Goal: Information Seeking & Learning: Learn about a topic

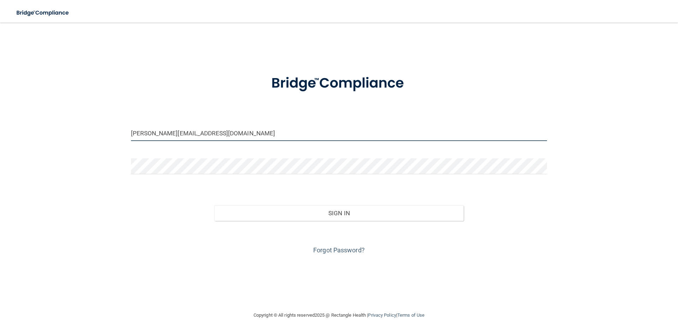
click at [210, 130] on input "miaa@natural-smiles.com" at bounding box center [339, 133] width 416 height 16
type input "[EMAIL_ADDRESS][DOMAIN_NAME]"
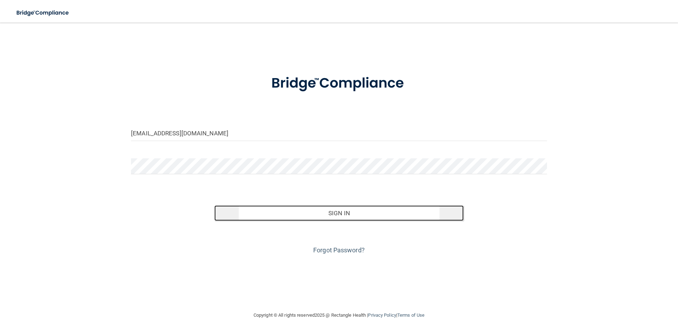
click at [312, 214] on button "Sign In" at bounding box center [339, 213] width 250 height 16
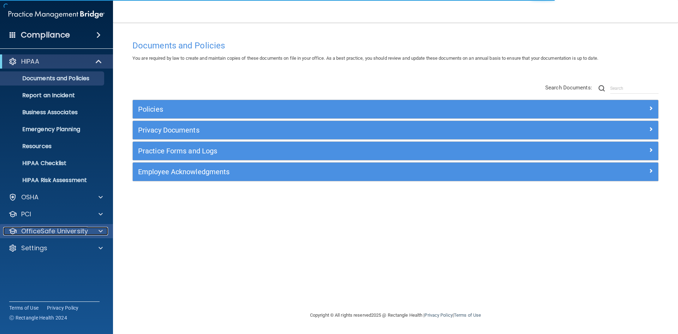
click at [38, 227] on p "OfficeSafe University" at bounding box center [54, 231] width 67 height 8
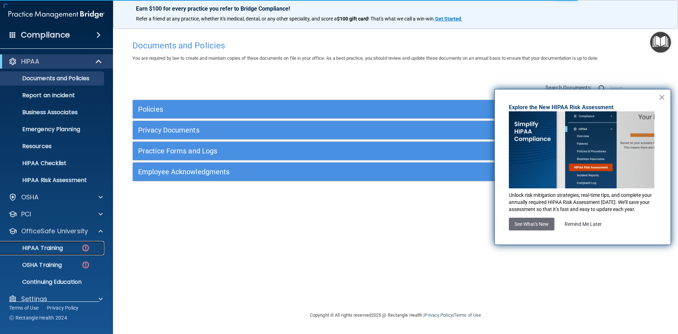
click at [58, 243] on link "HIPAA Training" at bounding box center [48, 248] width 111 height 14
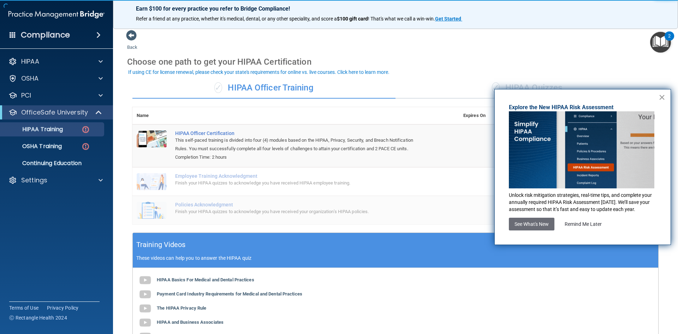
click at [663, 98] on button "×" at bounding box center [662, 96] width 7 height 11
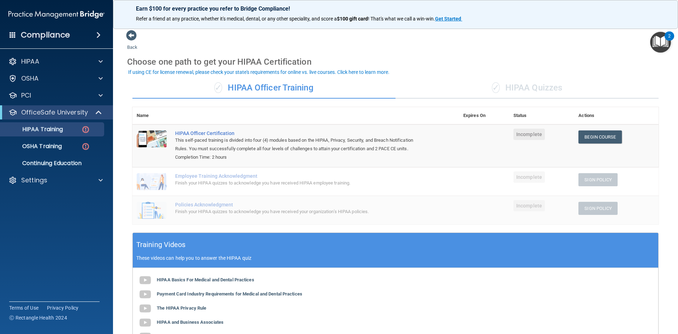
click at [501, 85] on div "✓ HIPAA Quizzes" at bounding box center [527, 87] width 263 height 21
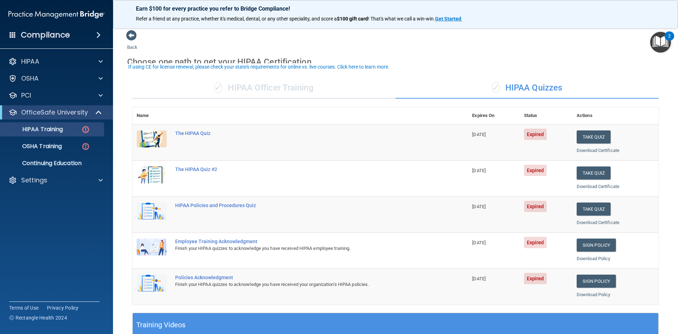
scroll to position [35, 0]
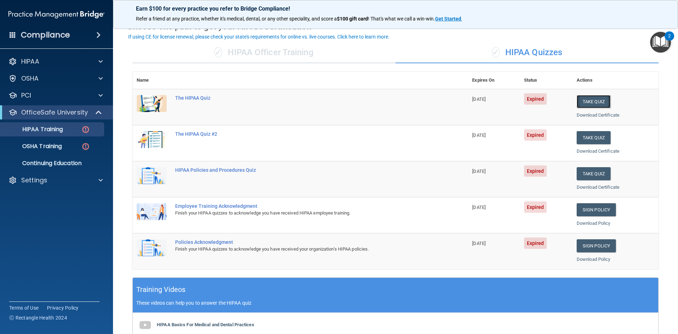
click at [589, 96] on button "Take Quiz" at bounding box center [594, 101] width 34 height 13
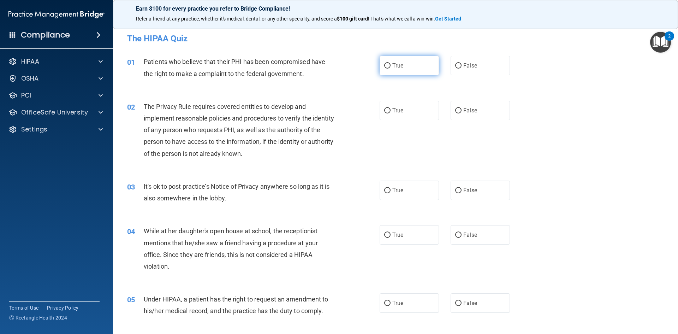
click at [397, 63] on span "True" at bounding box center [397, 65] width 11 height 7
click at [391, 63] on input "True" at bounding box center [387, 65] width 6 height 5
radio input "true"
click at [403, 112] on label "True" at bounding box center [409, 110] width 59 height 19
click at [391, 112] on input "True" at bounding box center [387, 110] width 6 height 5
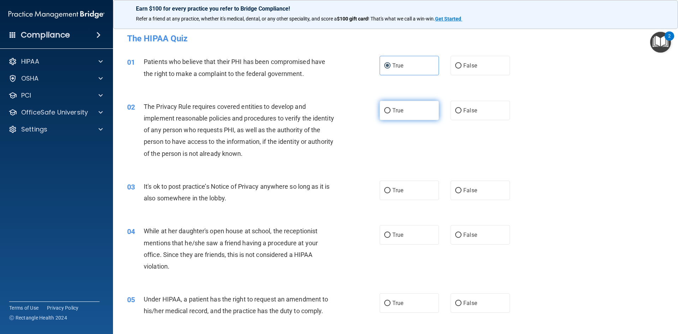
radio input "true"
click at [399, 187] on span "True" at bounding box center [397, 190] width 11 height 7
click at [391, 188] on input "True" at bounding box center [387, 190] width 6 height 5
radio input "true"
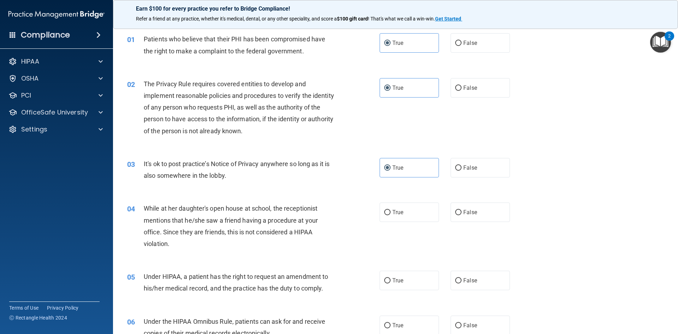
scroll to position [35, 0]
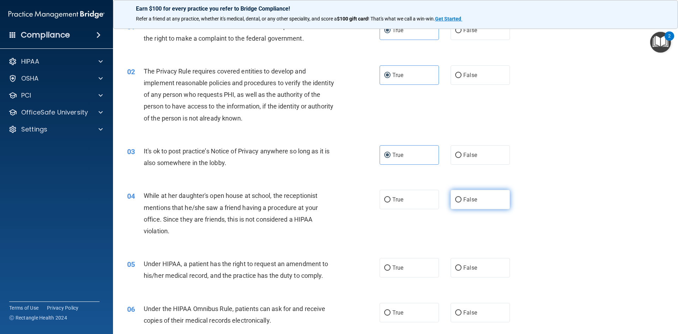
click at [460, 204] on label "False" at bounding box center [480, 199] width 59 height 19
click at [460, 202] on input "False" at bounding box center [458, 199] width 6 height 5
radio input "true"
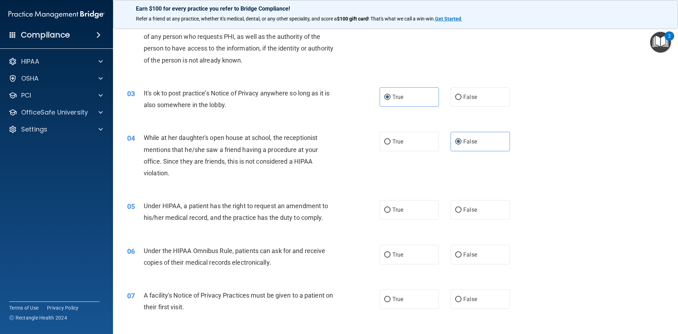
scroll to position [106, 0]
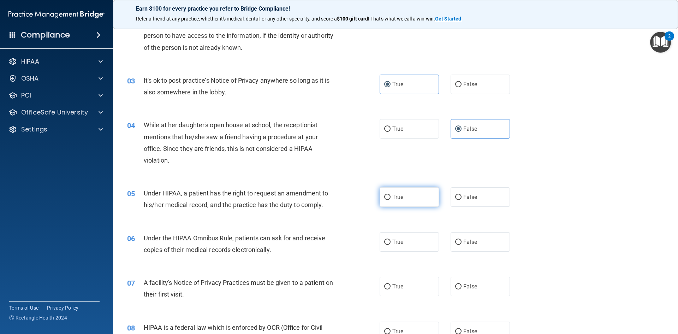
click at [391, 204] on label "True" at bounding box center [409, 196] width 59 height 19
click at [391, 200] on input "True" at bounding box center [387, 197] width 6 height 5
radio input "true"
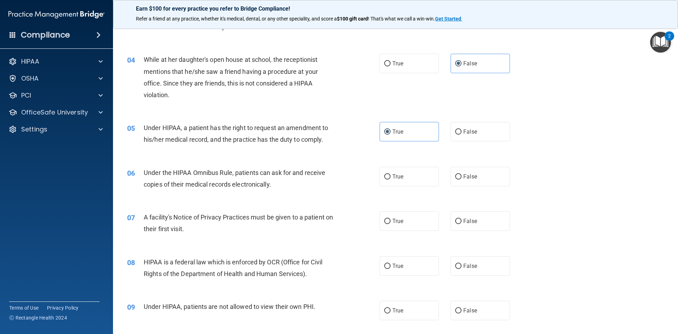
scroll to position [177, 0]
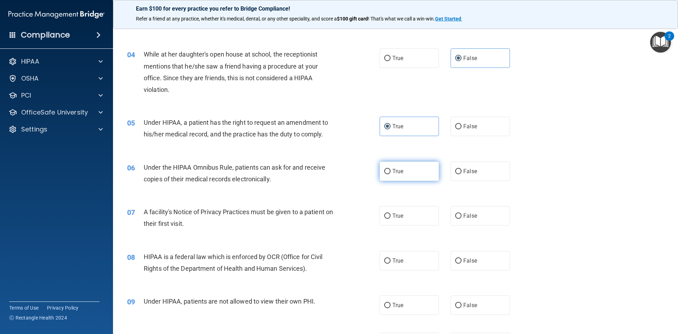
click at [410, 177] on label "True" at bounding box center [409, 170] width 59 height 19
click at [391, 174] on input "True" at bounding box center [387, 171] width 6 height 5
radio input "true"
click at [391, 221] on label "True" at bounding box center [409, 215] width 59 height 19
click at [391, 219] on input "True" at bounding box center [387, 215] width 6 height 5
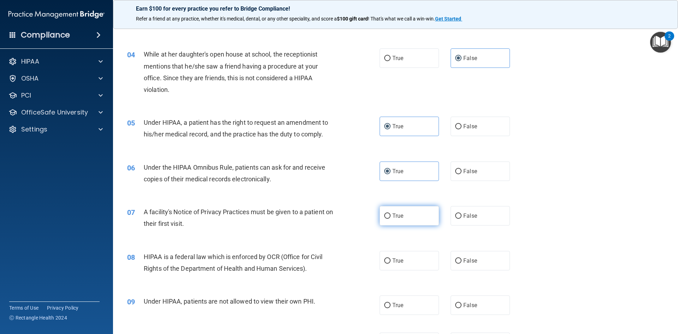
radio input "true"
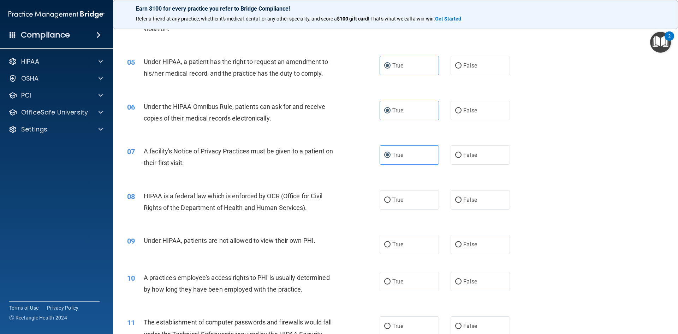
scroll to position [247, 0]
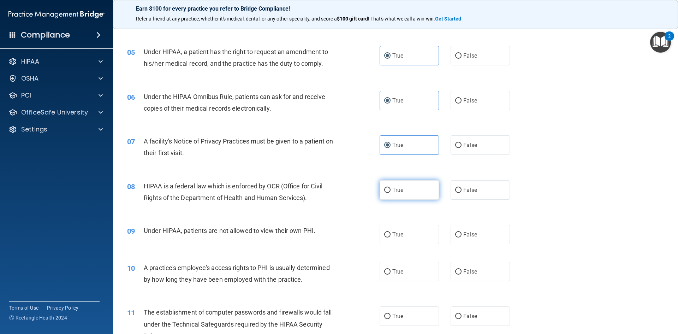
click at [408, 193] on label "True" at bounding box center [409, 189] width 59 height 19
click at [391, 193] on input "True" at bounding box center [387, 190] width 6 height 5
radio input "true"
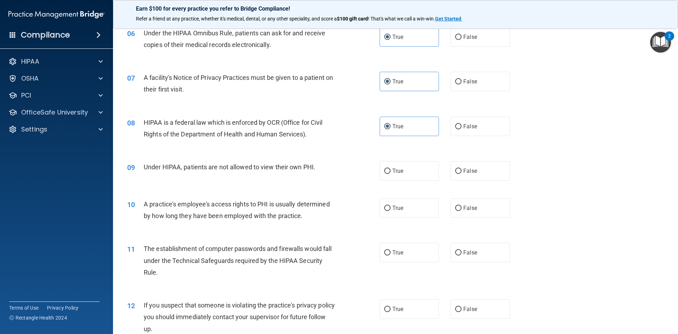
scroll to position [318, 0]
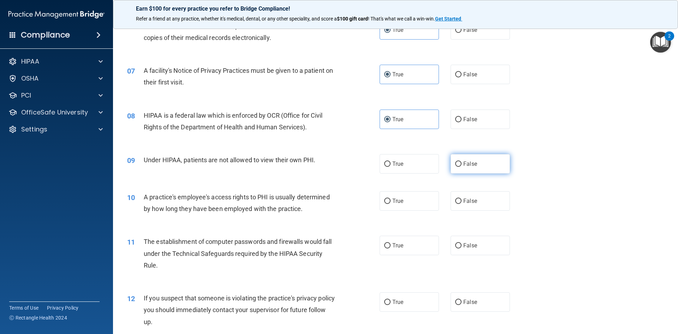
click at [460, 171] on label "False" at bounding box center [480, 163] width 59 height 19
click at [460, 167] on input "False" at bounding box center [458, 163] width 6 height 5
radio input "true"
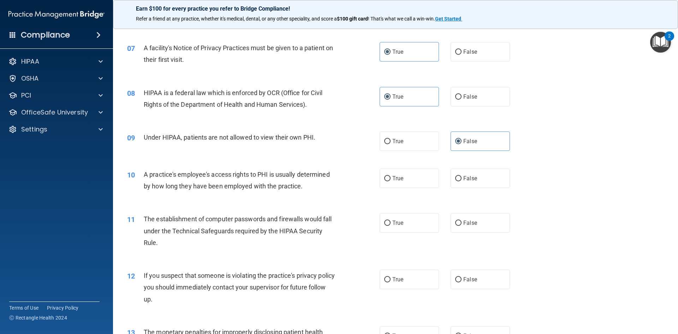
scroll to position [353, 0]
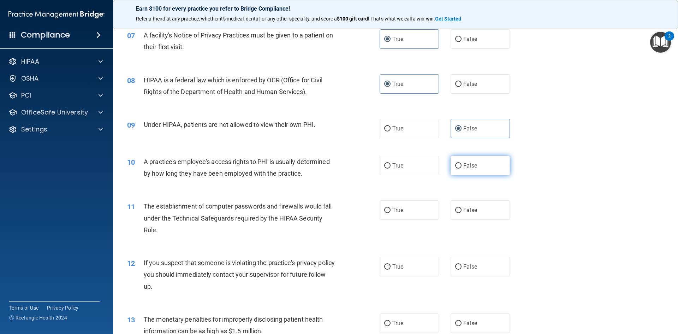
click at [455, 166] on input "False" at bounding box center [458, 165] width 6 height 5
radio input "true"
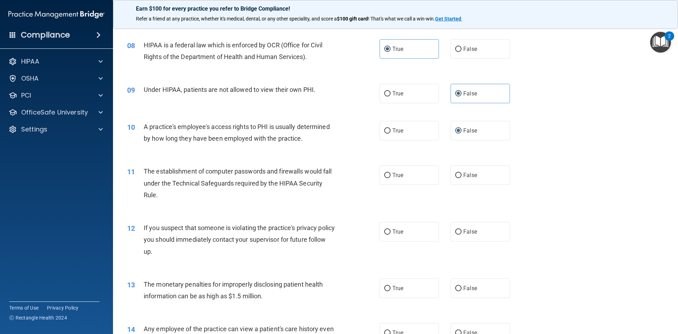
scroll to position [389, 0]
click at [391, 178] on label "True" at bounding box center [409, 174] width 59 height 19
click at [391, 178] on input "True" at bounding box center [387, 174] width 6 height 5
radio input "true"
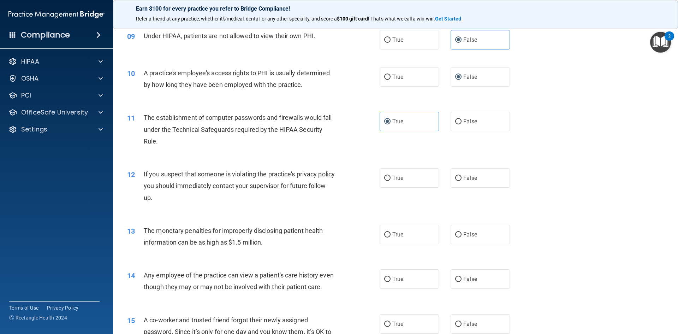
scroll to position [459, 0]
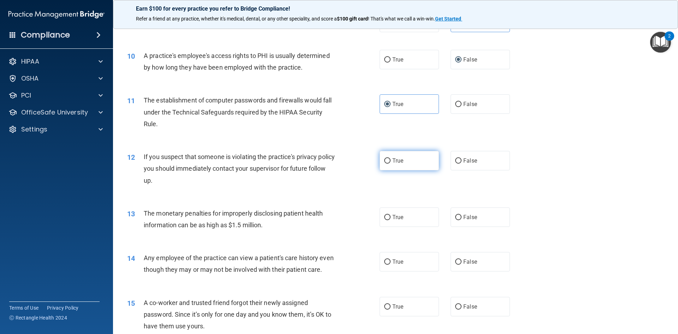
click at [390, 167] on label "True" at bounding box center [409, 160] width 59 height 19
click at [390, 164] on input "True" at bounding box center [387, 160] width 6 height 5
radio input "true"
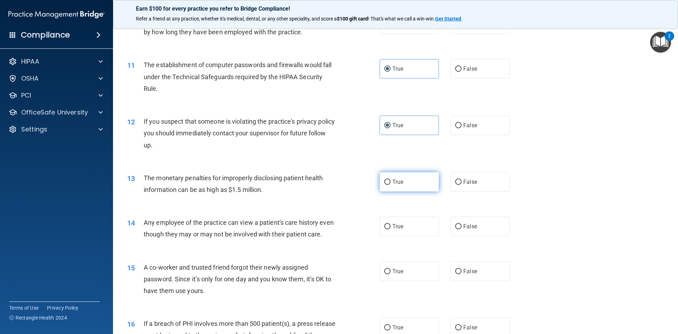
click at [409, 184] on label "True" at bounding box center [409, 181] width 59 height 19
click at [391, 184] on input "True" at bounding box center [387, 181] width 6 height 5
radio input "true"
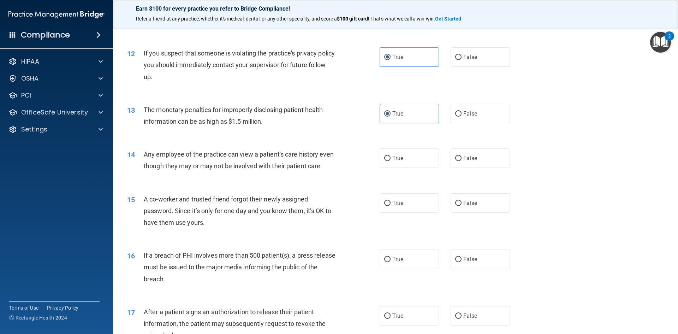
scroll to position [565, 0]
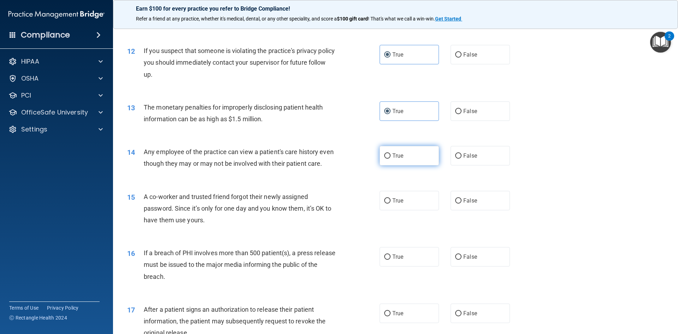
click at [421, 156] on label "True" at bounding box center [409, 155] width 59 height 19
click at [391, 156] on input "True" at bounding box center [387, 155] width 6 height 5
radio input "true"
click at [464, 157] on span "False" at bounding box center [470, 155] width 14 height 7
click at [462, 157] on input "False" at bounding box center [458, 155] width 6 height 5
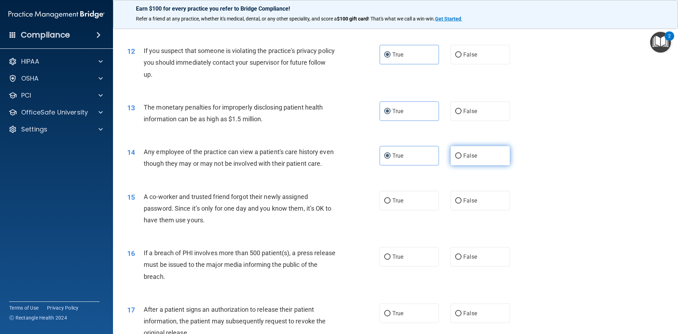
radio input "true"
radio input "false"
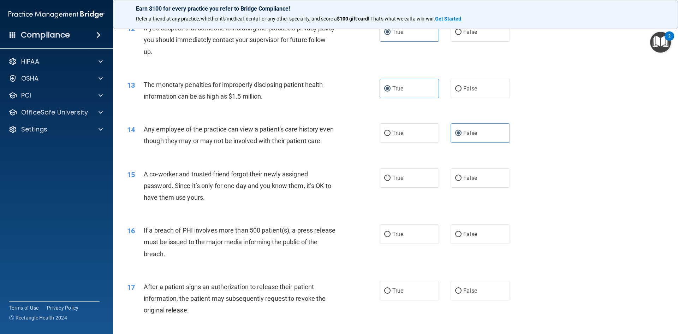
scroll to position [600, 0]
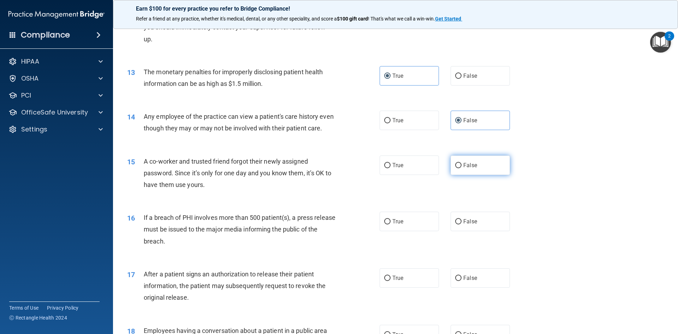
click at [470, 168] on span "False" at bounding box center [470, 165] width 14 height 7
click at [462, 168] on input "False" at bounding box center [458, 165] width 6 height 5
radio input "true"
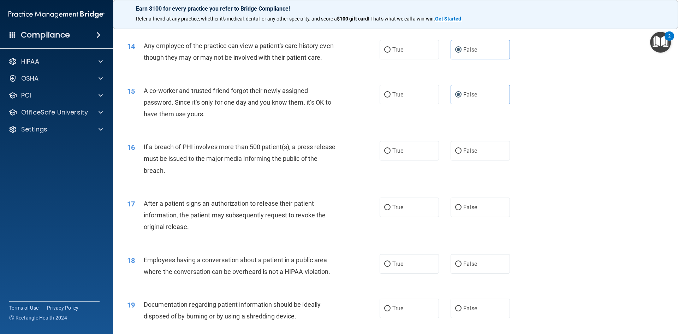
scroll to position [706, 0]
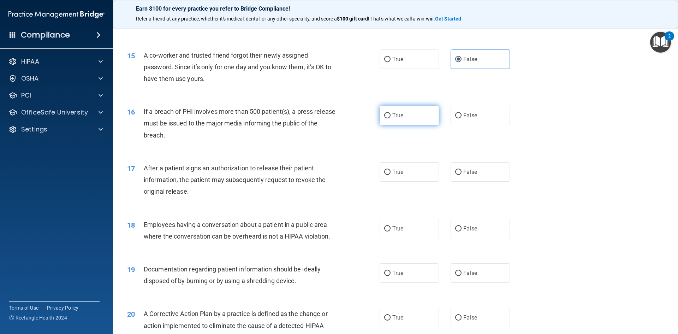
click at [402, 125] on label "True" at bounding box center [409, 115] width 59 height 19
click at [391, 118] on input "True" at bounding box center [387, 115] width 6 height 5
radio input "true"
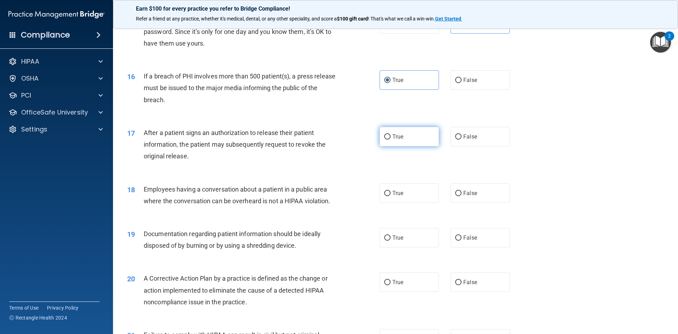
click at [387, 145] on label "True" at bounding box center [409, 136] width 59 height 19
click at [387, 140] on input "True" at bounding box center [387, 136] width 6 height 5
radio input "true"
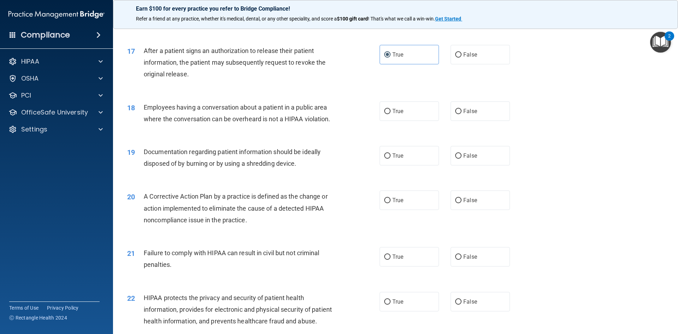
scroll to position [848, 0]
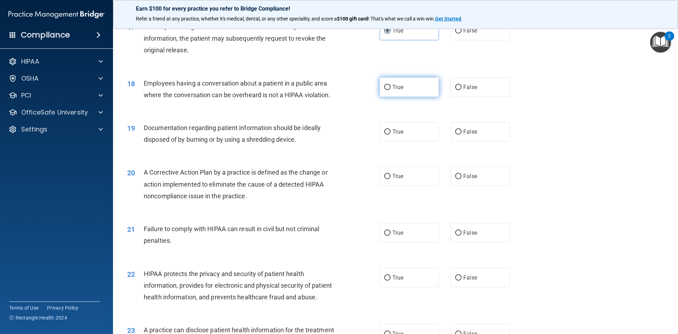
click at [391, 95] on label "True" at bounding box center [409, 86] width 59 height 19
click at [391, 90] on input "True" at bounding box center [387, 87] width 6 height 5
radio input "true"
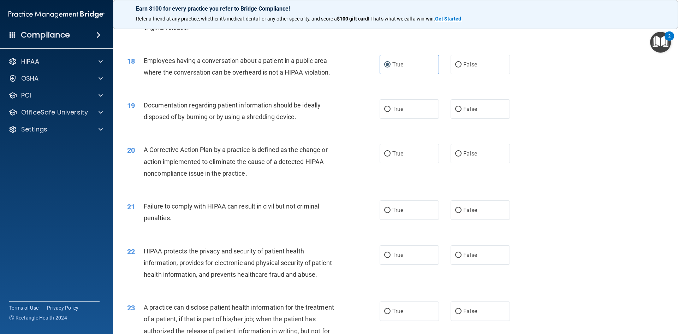
scroll to position [883, 0]
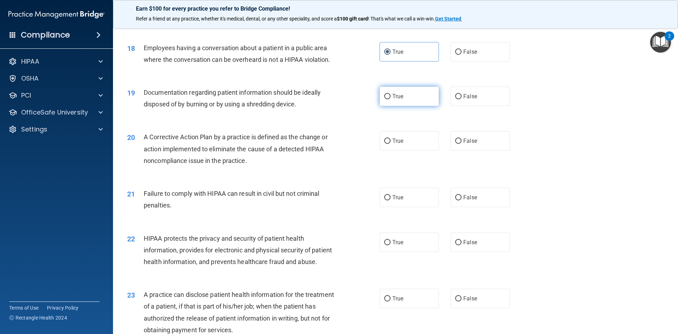
click at [398, 100] on span "True" at bounding box center [397, 96] width 11 height 7
click at [391, 99] on input "True" at bounding box center [387, 96] width 6 height 5
radio input "true"
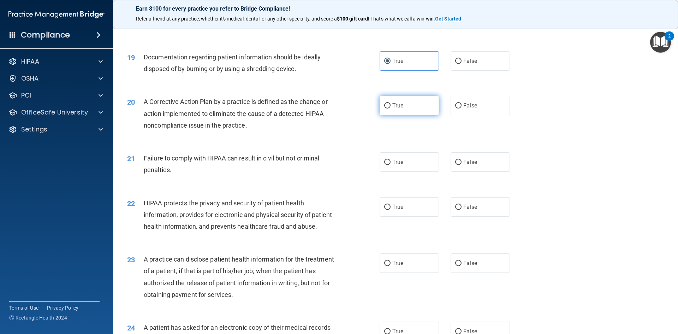
click at [403, 115] on label "True" at bounding box center [409, 105] width 59 height 19
click at [391, 108] on input "True" at bounding box center [387, 105] width 6 height 5
radio input "true"
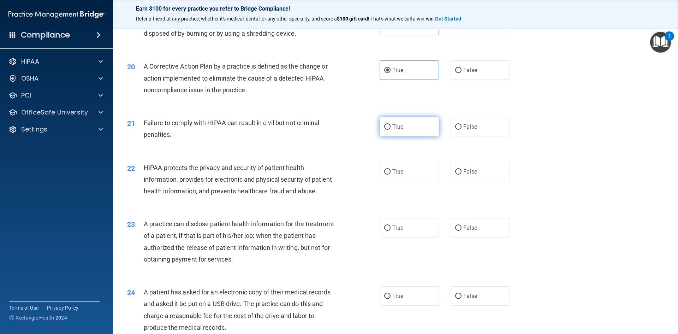
click at [395, 136] on label "True" at bounding box center [409, 126] width 59 height 19
click at [391, 130] on input "True" at bounding box center [387, 126] width 6 height 5
radio input "true"
click at [463, 130] on span "False" at bounding box center [470, 126] width 14 height 7
click at [462, 130] on input "False" at bounding box center [458, 126] width 6 height 5
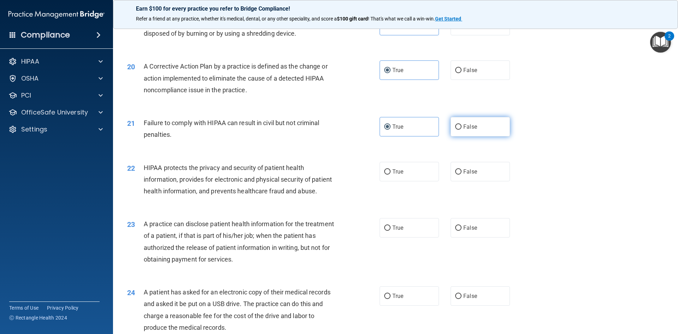
radio input "true"
radio input "false"
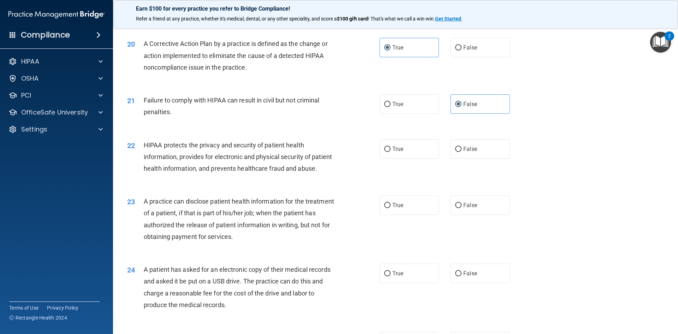
scroll to position [989, 0]
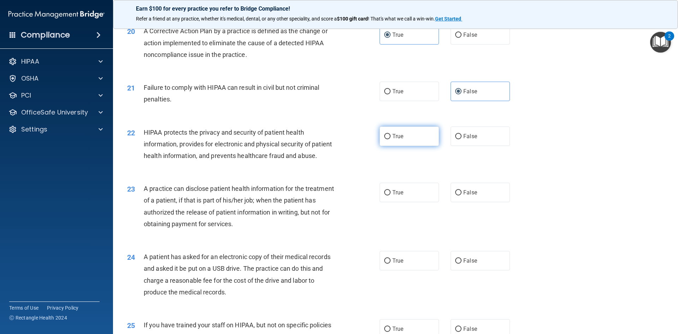
click at [408, 146] on label "True" at bounding box center [409, 135] width 59 height 19
click at [391, 139] on input "True" at bounding box center [387, 136] width 6 height 5
radio input "true"
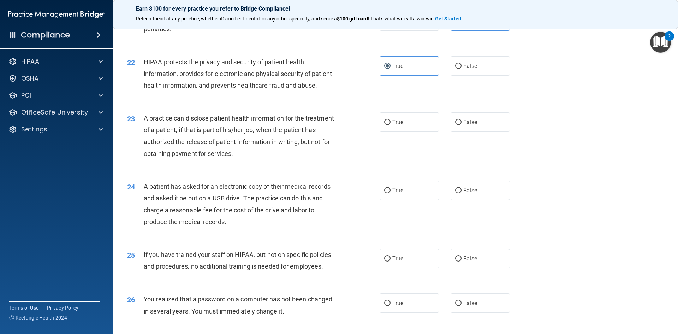
scroll to position [1060, 0]
click at [404, 131] on label "True" at bounding box center [409, 121] width 59 height 19
click at [391, 125] on input "True" at bounding box center [387, 121] width 6 height 5
radio input "true"
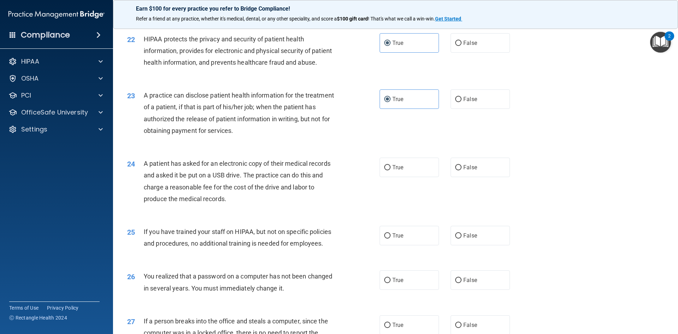
scroll to position [1095, 0]
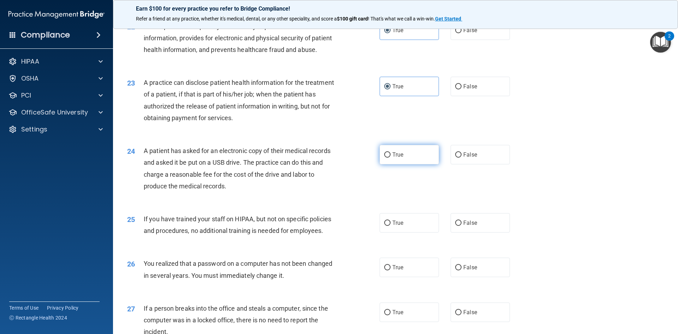
click at [393, 164] on label "True" at bounding box center [409, 154] width 59 height 19
click at [391, 158] on input "True" at bounding box center [387, 154] width 6 height 5
radio input "true"
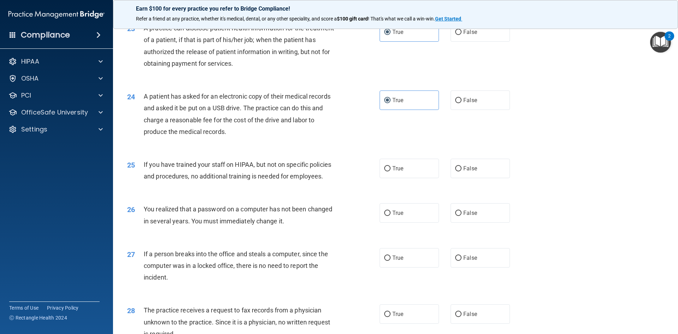
scroll to position [1166, 0]
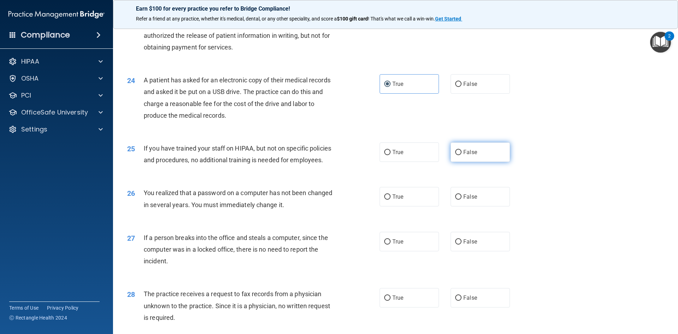
click at [455, 155] on input "False" at bounding box center [458, 152] width 6 height 5
radio input "true"
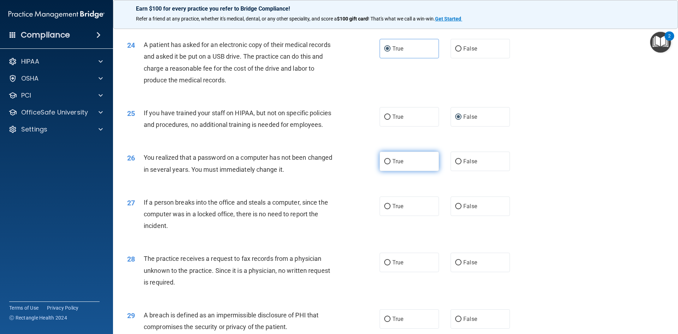
click at [388, 164] on input "True" at bounding box center [387, 161] width 6 height 5
radio input "true"
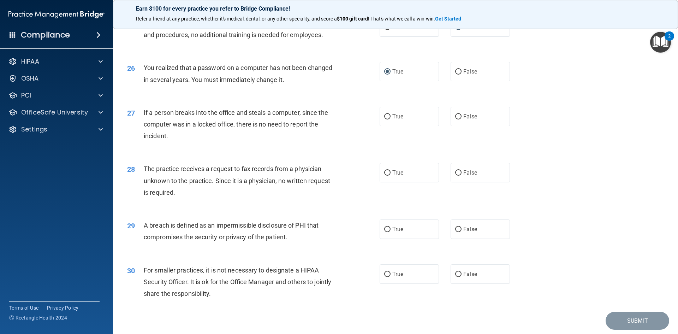
scroll to position [1307, 0]
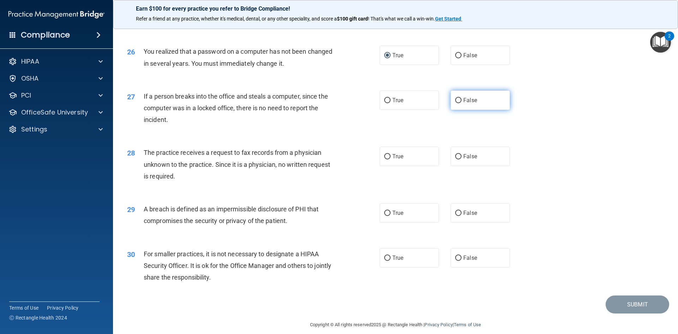
click at [460, 110] on label "False" at bounding box center [480, 99] width 59 height 19
click at [460, 103] on input "False" at bounding box center [458, 100] width 6 height 5
radio input "true"
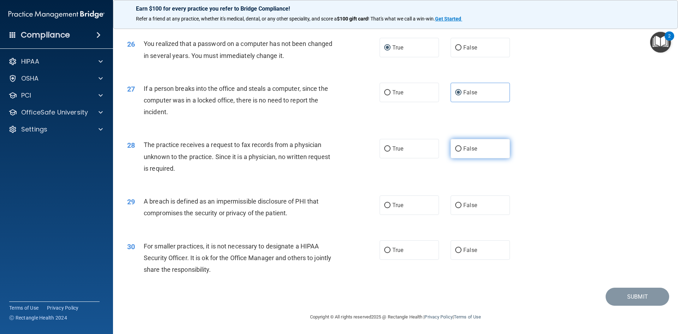
click at [465, 155] on label "False" at bounding box center [480, 148] width 59 height 19
click at [462, 152] on input "False" at bounding box center [458, 148] width 6 height 5
radio input "true"
click at [386, 203] on input "True" at bounding box center [387, 205] width 6 height 5
radio input "true"
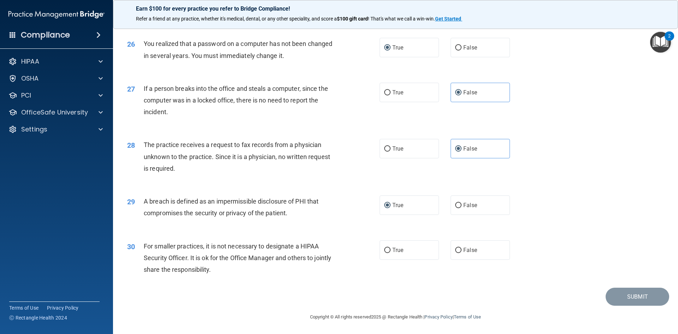
click at [441, 252] on div "True False" at bounding box center [451, 249] width 142 height 19
click at [455, 252] on input "False" at bounding box center [458, 250] width 6 height 5
radio input "true"
click at [618, 295] on button "Submit" at bounding box center [638, 296] width 64 height 18
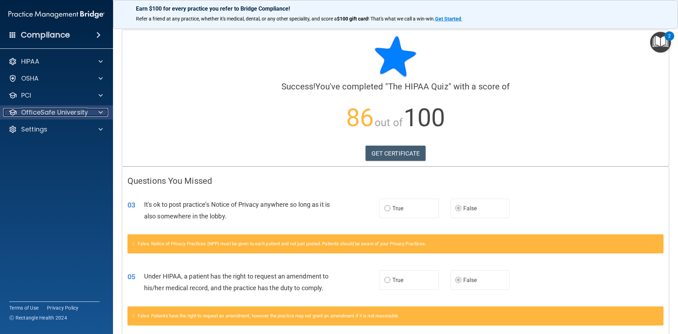
click at [67, 112] on p "OfficeSafe University" at bounding box center [54, 112] width 67 height 8
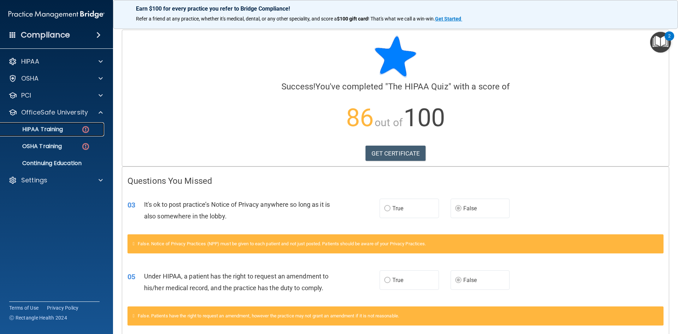
click at [55, 126] on p "HIPAA Training" at bounding box center [34, 129] width 58 height 7
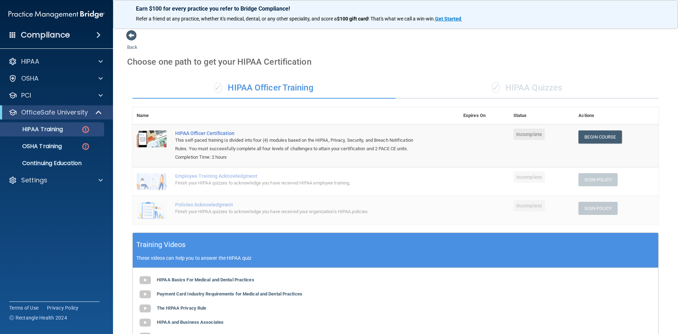
click at [522, 83] on div "✓ HIPAA Quizzes" at bounding box center [527, 87] width 263 height 21
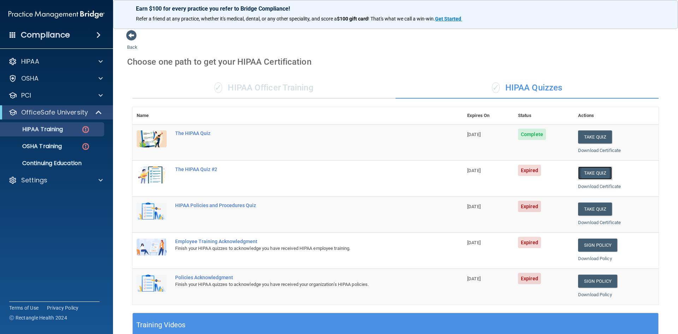
click at [588, 167] on button "Take Quiz" at bounding box center [595, 172] width 34 height 13
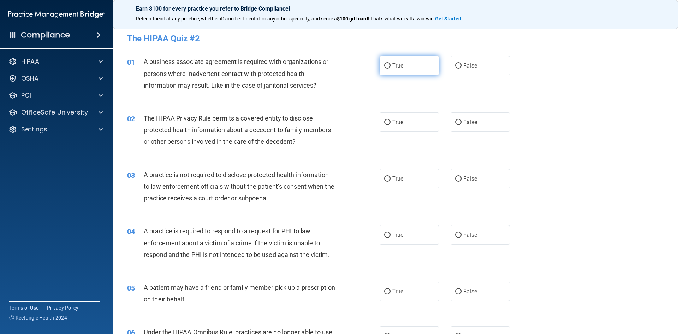
click at [394, 72] on label "True" at bounding box center [409, 65] width 59 height 19
click at [391, 69] on input "True" at bounding box center [387, 65] width 6 height 5
radio input "true"
click at [465, 116] on label "False" at bounding box center [480, 121] width 59 height 19
click at [462, 120] on input "False" at bounding box center [458, 122] width 6 height 5
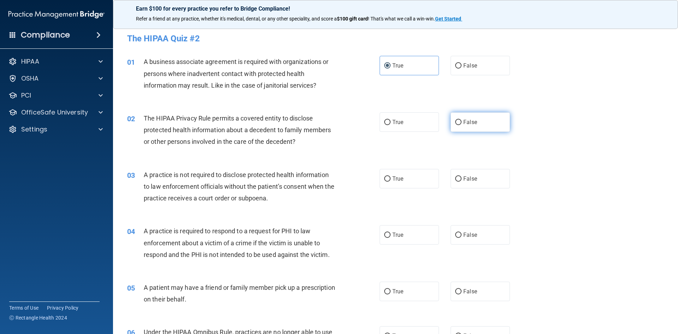
radio input "true"
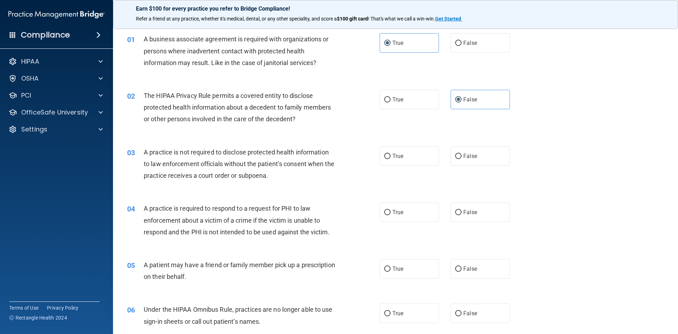
scroll to position [35, 0]
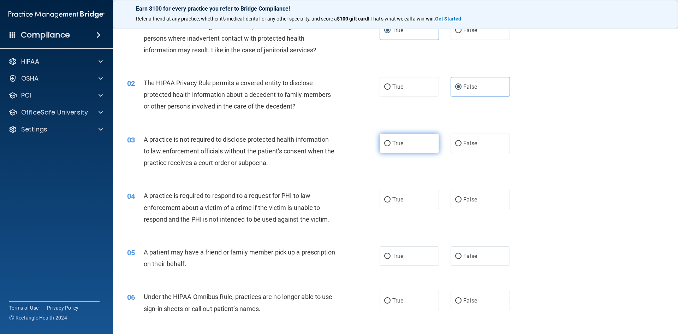
click at [404, 145] on label "True" at bounding box center [409, 143] width 59 height 19
click at [391, 145] on input "True" at bounding box center [387, 143] width 6 height 5
radio input "true"
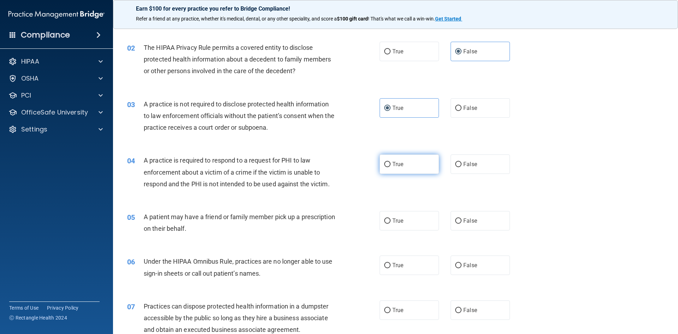
click at [388, 173] on label "True" at bounding box center [409, 163] width 59 height 19
click at [388, 167] on input "True" at bounding box center [387, 164] width 6 height 5
radio input "true"
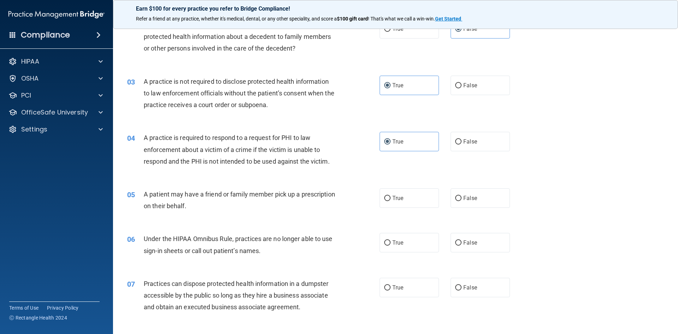
scroll to position [106, 0]
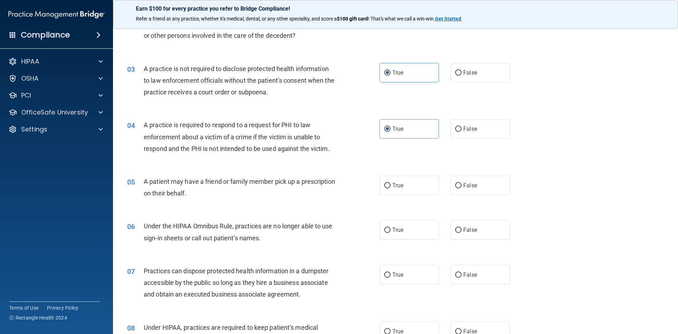
click at [386, 195] on div "05 A patient may have a friend or family member pick up a prescription on their…" at bounding box center [254, 189] width 274 height 27
click at [388, 189] on label "True" at bounding box center [409, 185] width 59 height 19
click at [388, 188] on input "True" at bounding box center [387, 185] width 6 height 5
radio input "true"
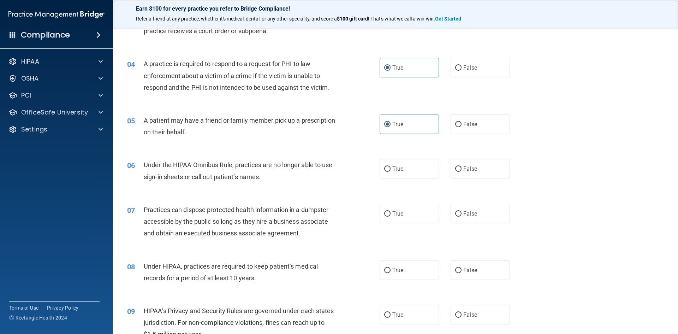
scroll to position [177, 0]
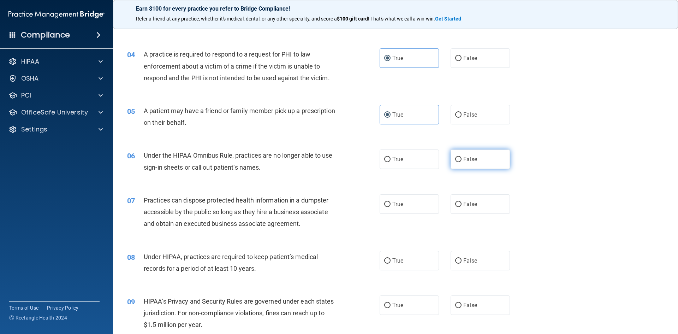
click at [463, 158] on span "False" at bounding box center [470, 159] width 14 height 7
click at [462, 158] on input "False" at bounding box center [458, 159] width 6 height 5
radio input "true"
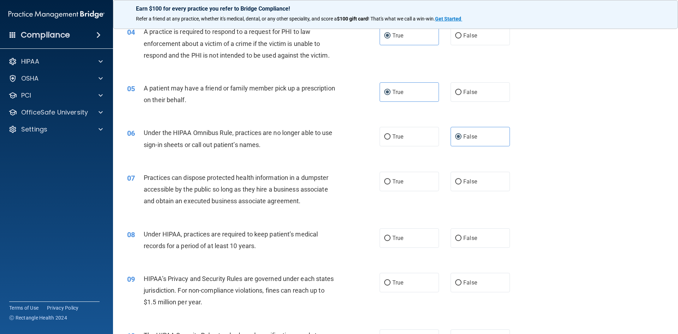
scroll to position [212, 0]
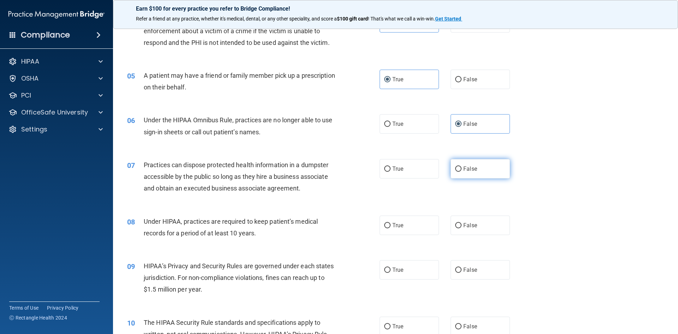
click at [471, 167] on span "False" at bounding box center [470, 168] width 14 height 7
click at [462, 167] on input "False" at bounding box center [458, 168] width 6 height 5
radio input "true"
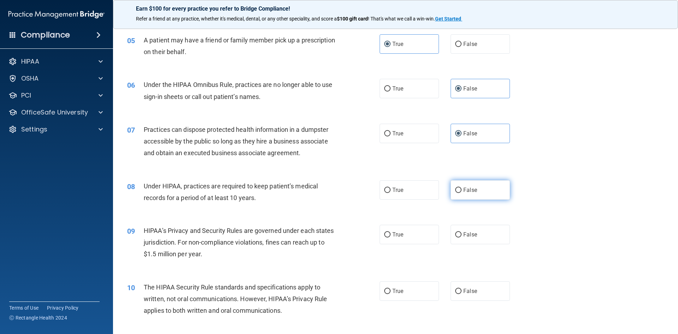
click at [458, 190] on input "False" at bounding box center [458, 190] width 6 height 5
radio input "true"
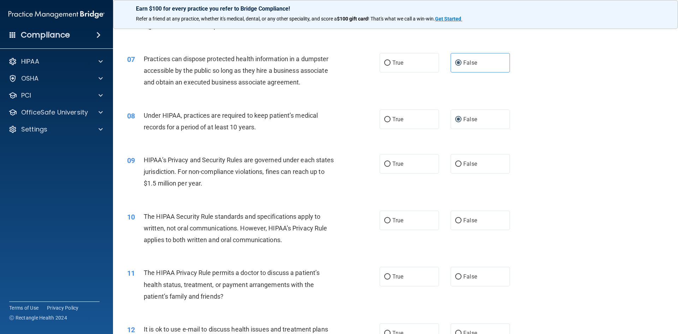
scroll to position [353, 0]
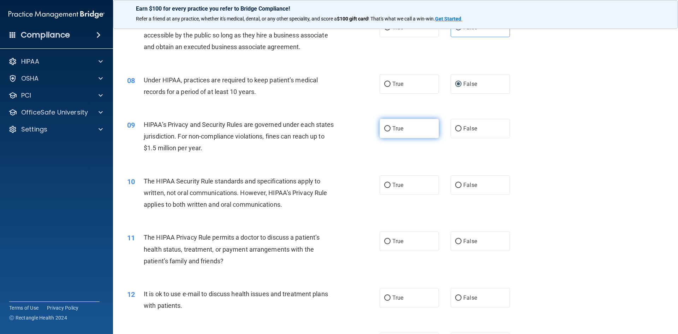
click at [397, 133] on label "True" at bounding box center [409, 128] width 59 height 19
click at [391, 131] on input "True" at bounding box center [387, 128] width 6 height 5
radio input "true"
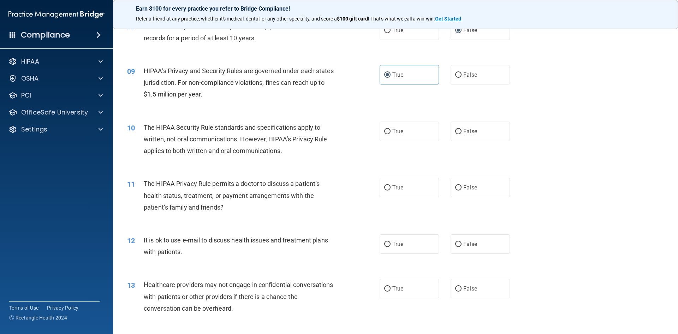
scroll to position [424, 0]
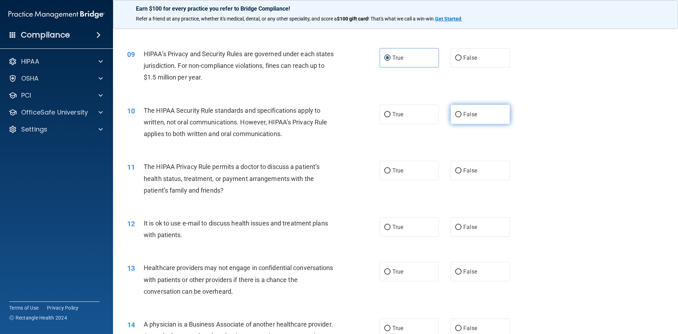
click at [480, 107] on label "False" at bounding box center [480, 114] width 59 height 19
click at [462, 112] on input "False" at bounding box center [458, 114] width 6 height 5
radio input "true"
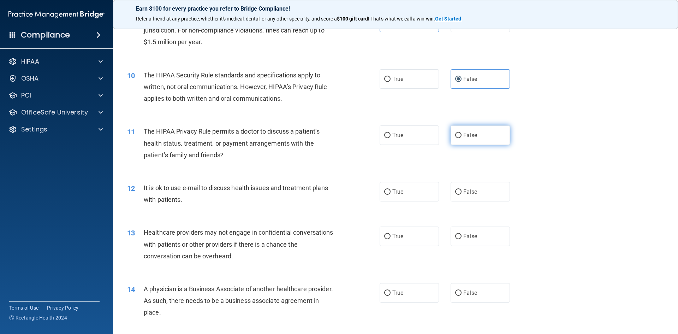
click at [472, 139] on label "False" at bounding box center [480, 134] width 59 height 19
click at [462, 138] on input "False" at bounding box center [458, 135] width 6 height 5
radio input "true"
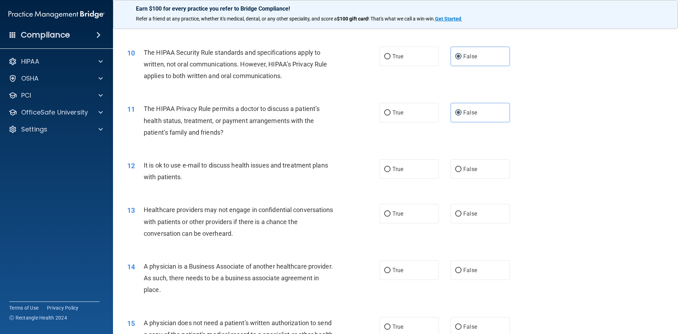
scroll to position [494, 0]
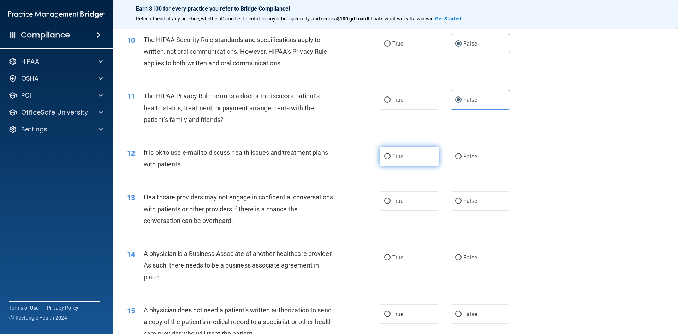
click at [392, 158] on span "True" at bounding box center [397, 156] width 11 height 7
click at [390, 158] on input "True" at bounding box center [387, 156] width 6 height 5
radio input "true"
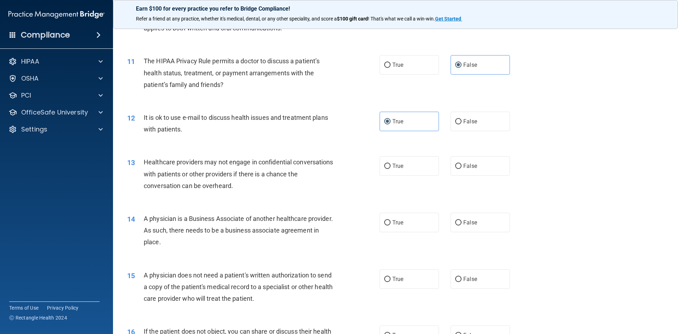
scroll to position [530, 0]
click at [391, 171] on label "True" at bounding box center [409, 165] width 59 height 19
click at [391, 168] on input "True" at bounding box center [387, 165] width 6 height 5
radio input "true"
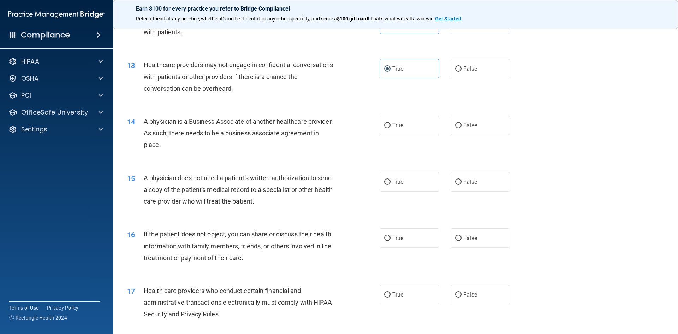
scroll to position [636, 0]
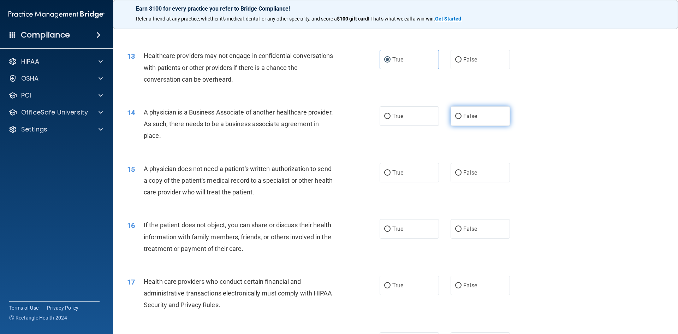
click at [463, 116] on span "False" at bounding box center [470, 116] width 14 height 7
click at [461, 116] on input "False" at bounding box center [458, 116] width 6 height 5
radio input "true"
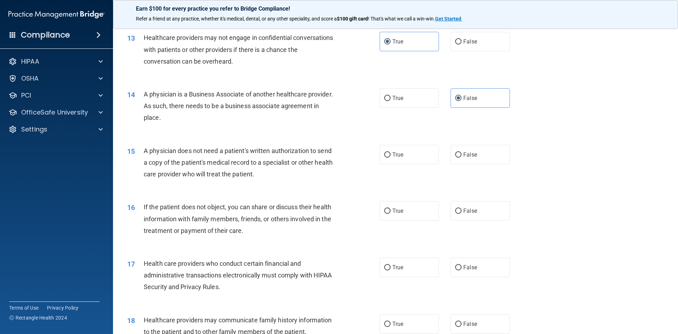
scroll to position [671, 0]
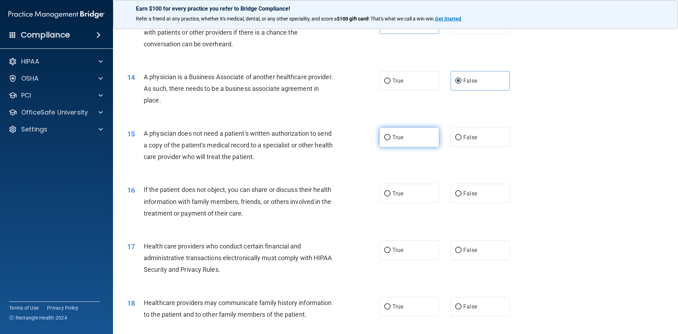
click at [393, 134] on label "True" at bounding box center [409, 136] width 59 height 19
click at [391, 135] on input "True" at bounding box center [387, 137] width 6 height 5
radio input "true"
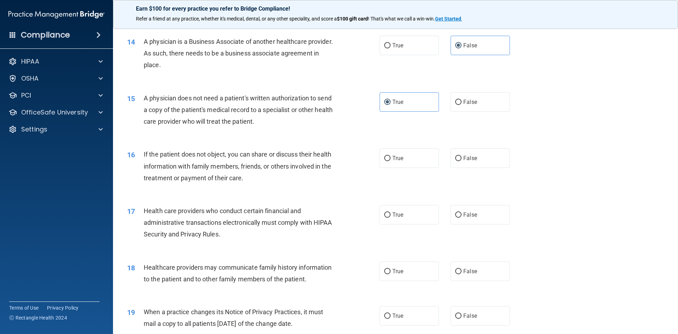
scroll to position [742, 0]
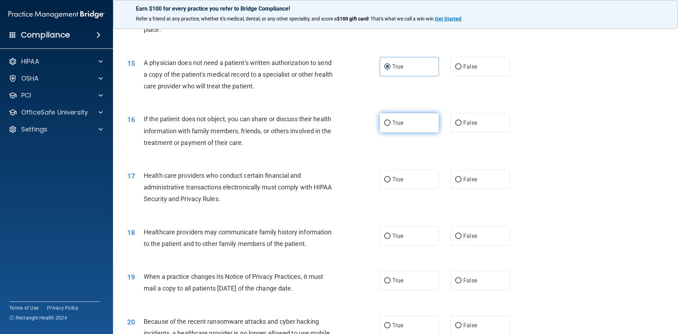
click at [409, 121] on label "True" at bounding box center [409, 122] width 59 height 19
click at [391, 121] on input "True" at bounding box center [387, 122] width 6 height 5
radio input "true"
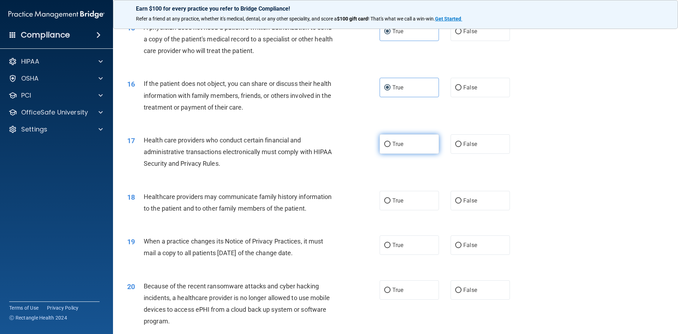
click at [381, 148] on label "True" at bounding box center [409, 143] width 59 height 19
click at [384, 147] on input "True" at bounding box center [387, 144] width 6 height 5
radio input "true"
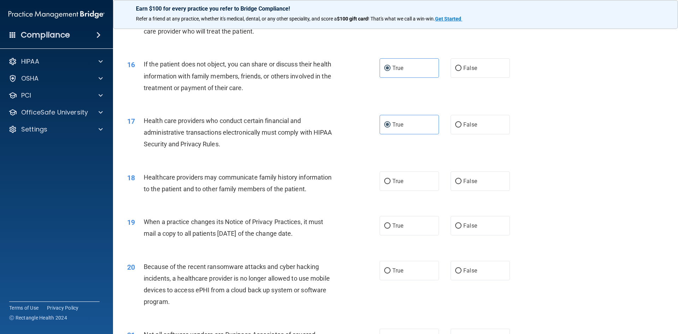
scroll to position [812, 0]
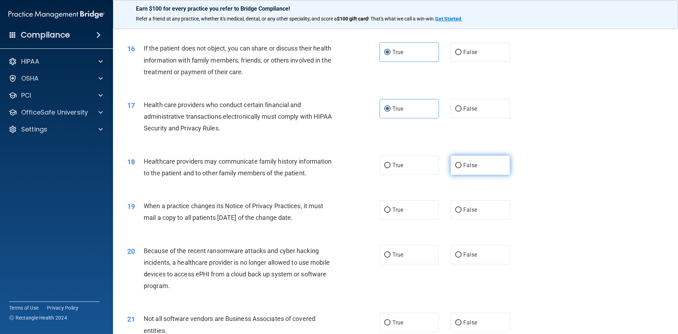
click at [459, 168] on label "False" at bounding box center [480, 164] width 59 height 19
click at [459, 168] on input "False" at bounding box center [458, 165] width 6 height 5
radio input "true"
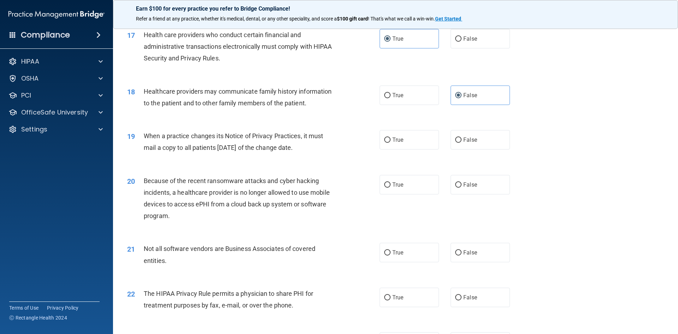
scroll to position [883, 0]
click at [398, 142] on label "True" at bounding box center [409, 138] width 59 height 19
click at [391, 142] on input "True" at bounding box center [387, 139] width 6 height 5
radio input "true"
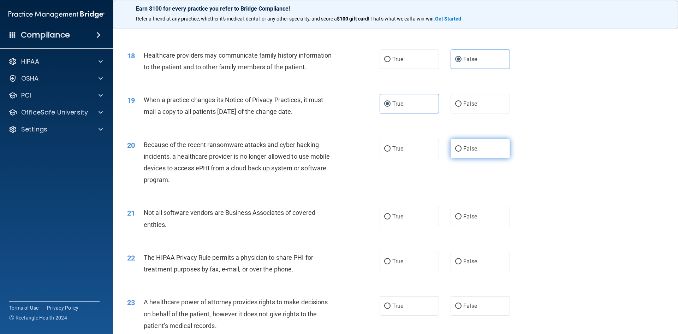
click at [456, 152] on label "False" at bounding box center [480, 148] width 59 height 19
click at [456, 152] on input "False" at bounding box center [458, 148] width 6 height 5
radio input "true"
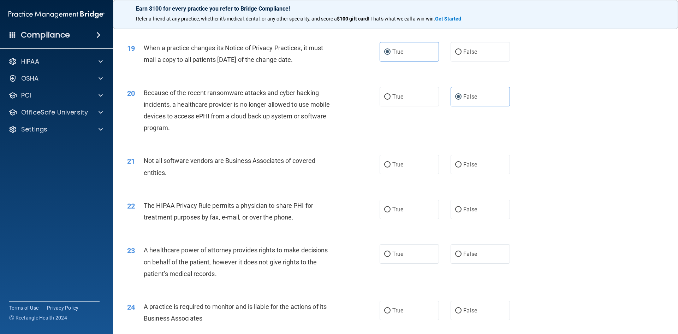
scroll to position [989, 0]
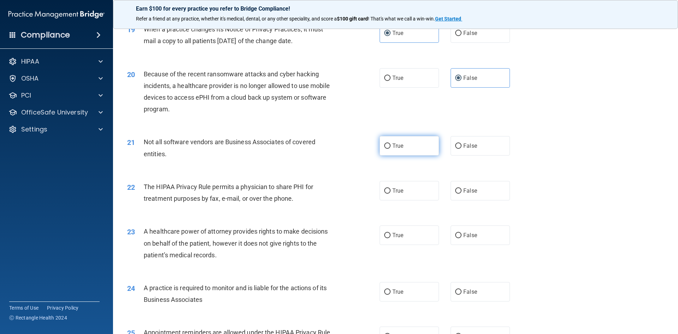
click at [402, 152] on label "True" at bounding box center [409, 145] width 59 height 19
click at [391, 149] on input "True" at bounding box center [387, 145] width 6 height 5
radio input "true"
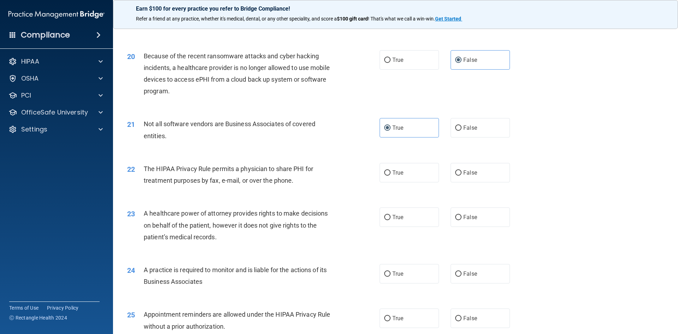
scroll to position [1024, 0]
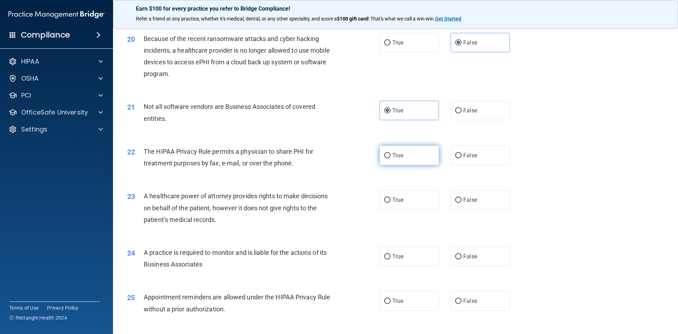
click at [390, 158] on label "True" at bounding box center [409, 155] width 59 height 19
click at [390, 158] on input "True" at bounding box center [387, 155] width 6 height 5
radio input "true"
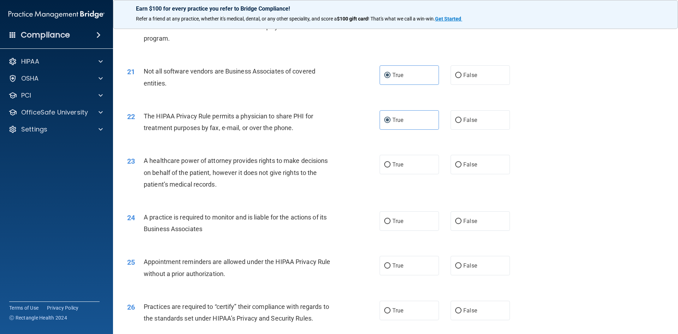
scroll to position [1095, 0]
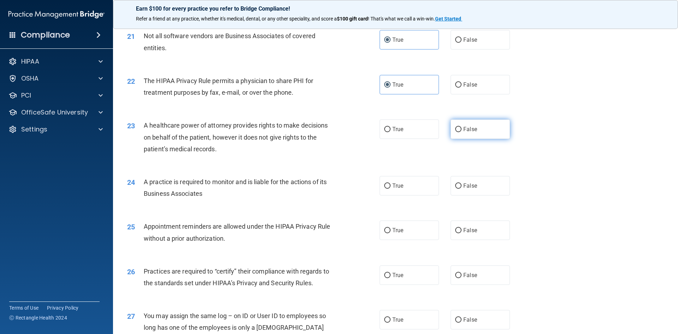
click at [470, 127] on span "False" at bounding box center [470, 129] width 14 height 7
click at [462, 127] on input "False" at bounding box center [458, 129] width 6 height 5
radio input "true"
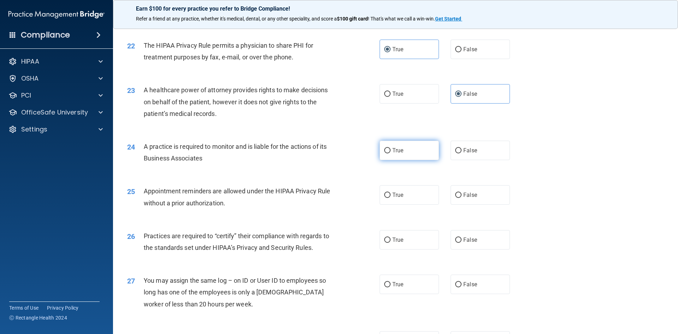
click at [391, 157] on label "True" at bounding box center [409, 150] width 59 height 19
click at [391, 153] on input "True" at bounding box center [387, 150] width 6 height 5
radio input "true"
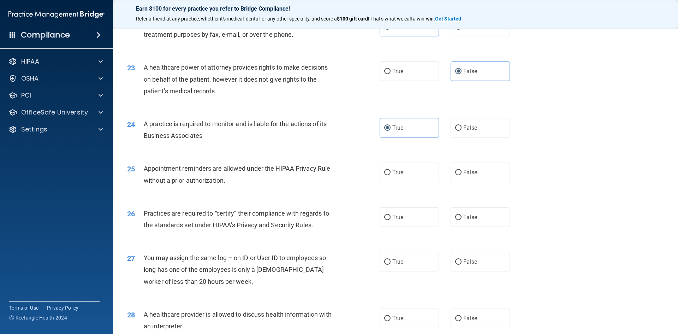
scroll to position [1166, 0]
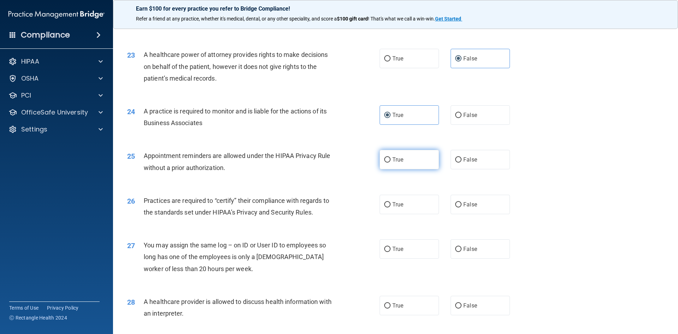
click at [389, 162] on label "True" at bounding box center [409, 159] width 59 height 19
click at [389, 162] on input "True" at bounding box center [387, 159] width 6 height 5
radio input "true"
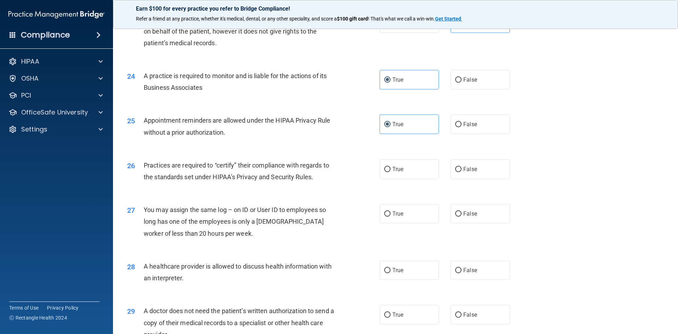
scroll to position [1236, 0]
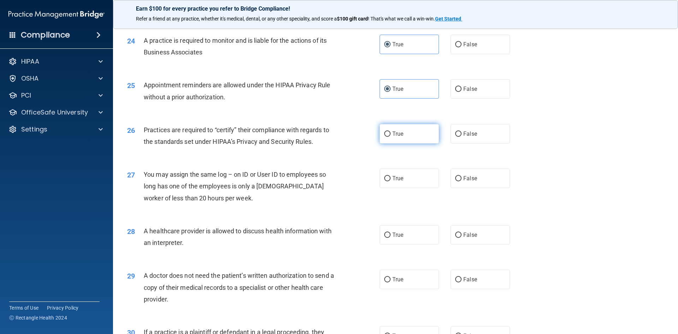
click at [392, 139] on label "True" at bounding box center [409, 133] width 59 height 19
click at [391, 137] on input "True" at bounding box center [387, 133] width 6 height 5
radio input "true"
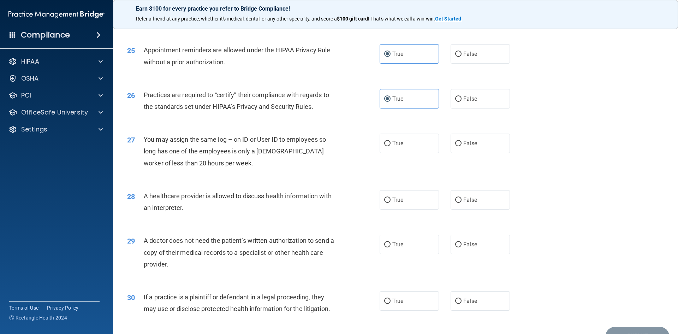
scroll to position [1271, 0]
click at [457, 142] on input "False" at bounding box center [458, 143] width 6 height 5
radio input "true"
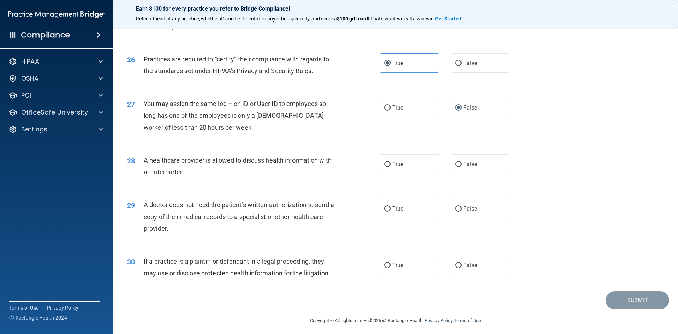
scroll to position [1310, 0]
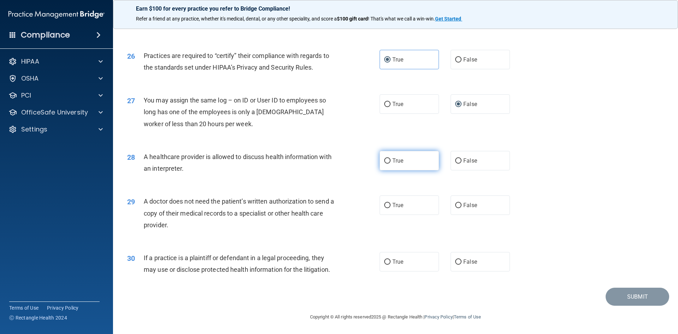
click at [380, 167] on label "True" at bounding box center [409, 160] width 59 height 19
click at [384, 164] on input "True" at bounding box center [387, 160] width 6 height 5
radio input "true"
click at [403, 207] on label "True" at bounding box center [409, 204] width 59 height 19
click at [391, 207] on input "True" at bounding box center [387, 205] width 6 height 5
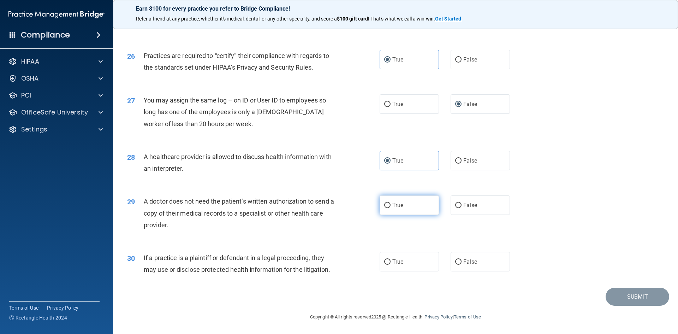
radio input "true"
click at [391, 255] on label "True" at bounding box center [409, 261] width 59 height 19
click at [391, 259] on input "True" at bounding box center [387, 261] width 6 height 5
radio input "true"
click at [615, 293] on button "Submit" at bounding box center [638, 296] width 64 height 18
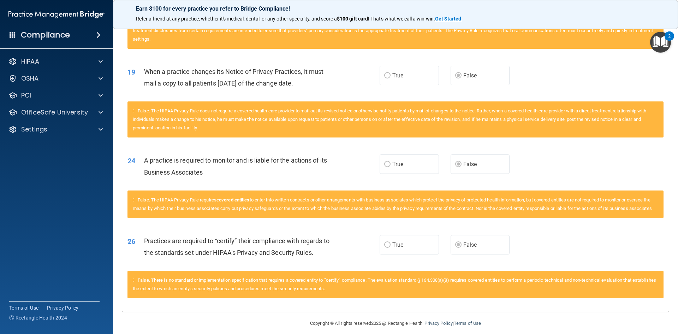
scroll to position [792, 0]
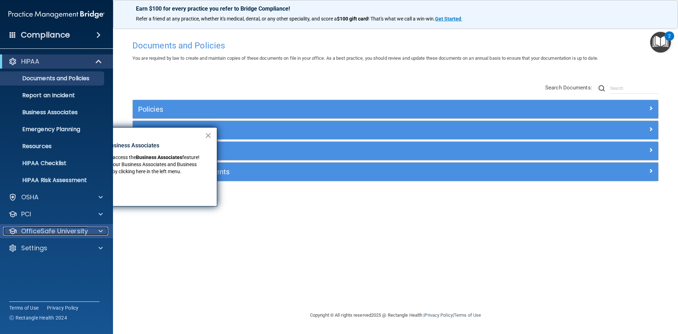
click at [65, 228] on p "OfficeSafe University" at bounding box center [54, 231] width 67 height 8
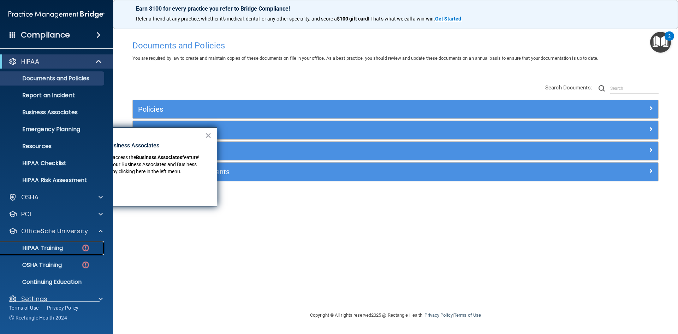
click at [63, 245] on p "HIPAA Training" at bounding box center [34, 247] width 58 height 7
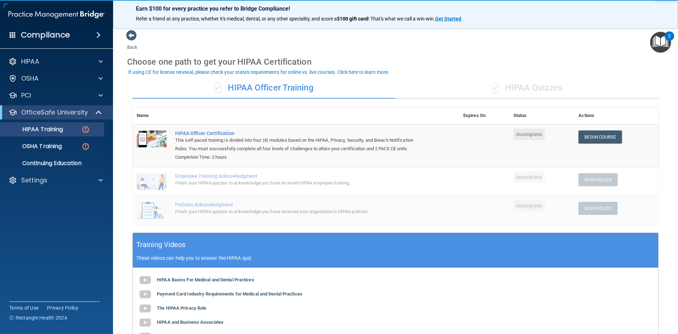
click at [522, 83] on div "✓ HIPAA Quizzes" at bounding box center [527, 87] width 263 height 21
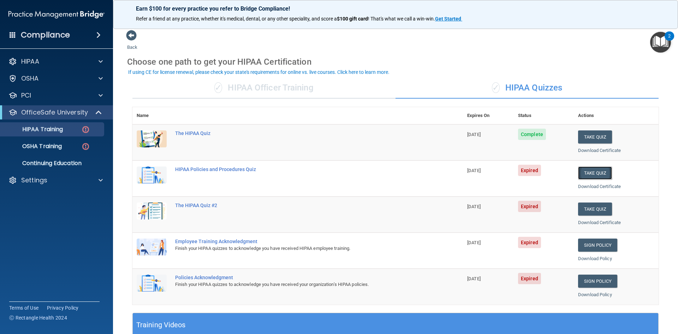
click at [580, 174] on button "Take Quiz" at bounding box center [595, 172] width 34 height 13
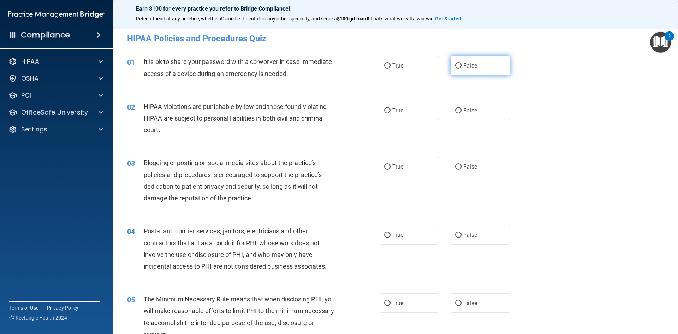
click at [478, 73] on label "False" at bounding box center [480, 65] width 59 height 19
click at [462, 69] on input "False" at bounding box center [458, 65] width 6 height 5
radio input "true"
click at [397, 115] on label "True" at bounding box center [409, 110] width 59 height 19
click at [391, 113] on input "True" at bounding box center [387, 110] width 6 height 5
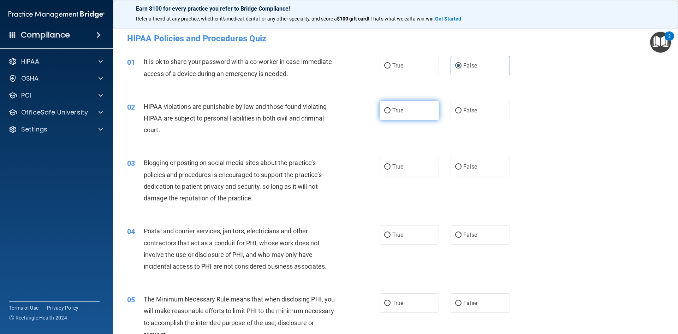
radio input "true"
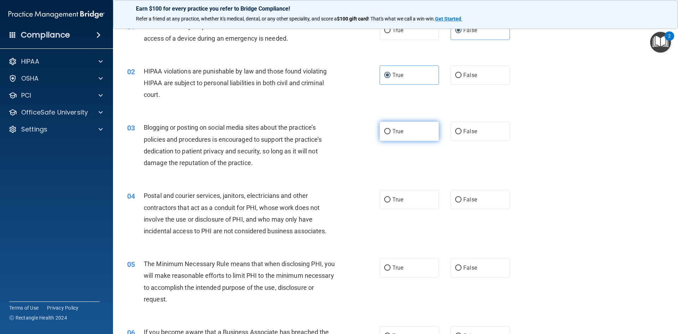
click at [389, 136] on label "True" at bounding box center [409, 130] width 59 height 19
click at [389, 134] on input "True" at bounding box center [387, 131] width 6 height 5
radio input "true"
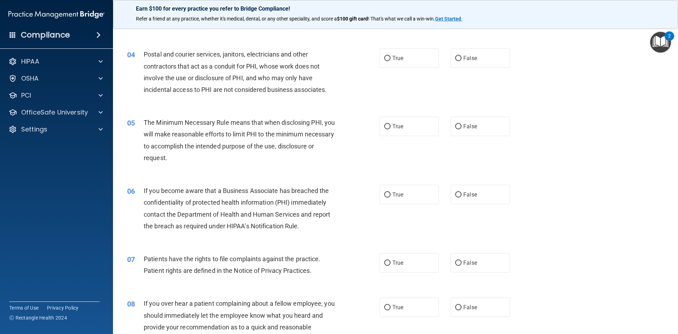
scroll to position [0, 0]
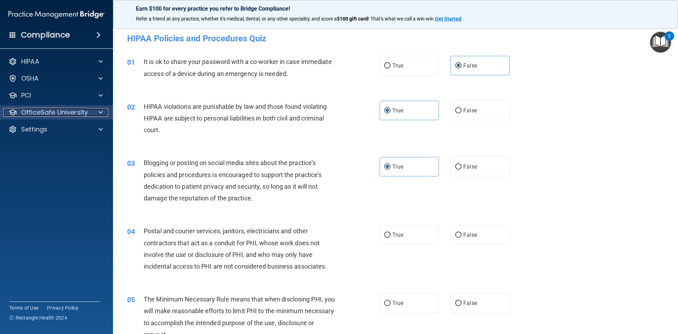
click at [31, 111] on p "OfficeSafe University" at bounding box center [54, 112] width 67 height 8
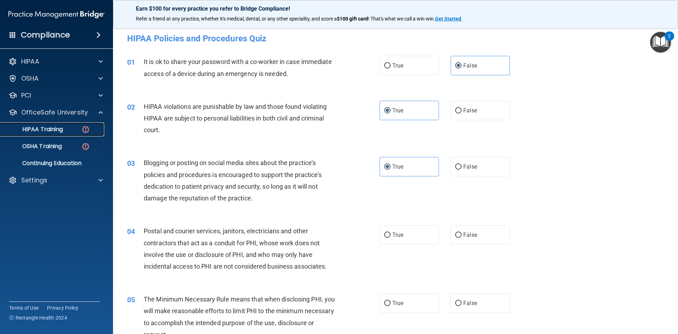
click at [49, 132] on p "HIPAA Training" at bounding box center [34, 129] width 58 height 7
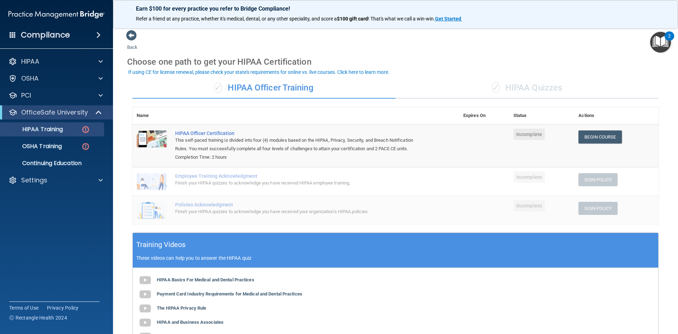
click at [522, 89] on div "✓ HIPAA Quizzes" at bounding box center [527, 87] width 263 height 21
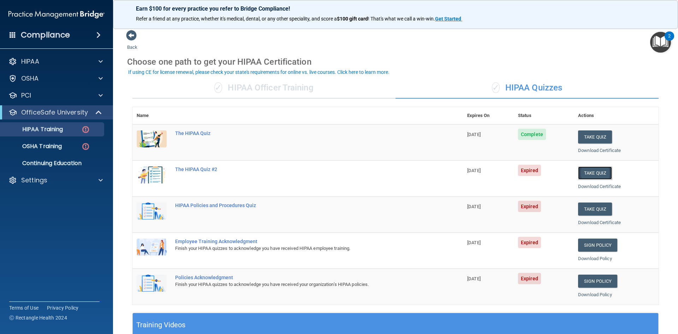
click at [596, 173] on button "Take Quiz" at bounding box center [595, 172] width 34 height 13
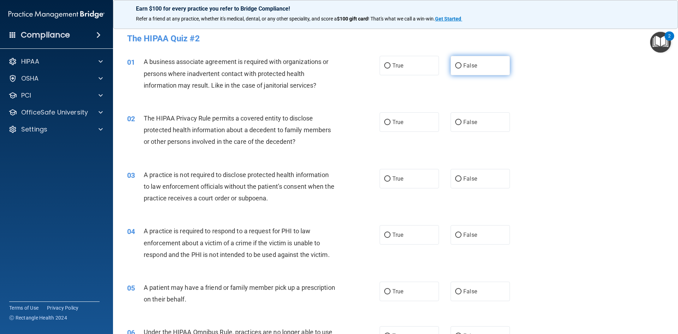
click at [471, 67] on span "False" at bounding box center [470, 65] width 14 height 7
click at [462, 67] on input "False" at bounding box center [458, 65] width 6 height 5
radio input "true"
click at [414, 125] on label "True" at bounding box center [409, 121] width 59 height 19
click at [391, 125] on input "True" at bounding box center [387, 122] width 6 height 5
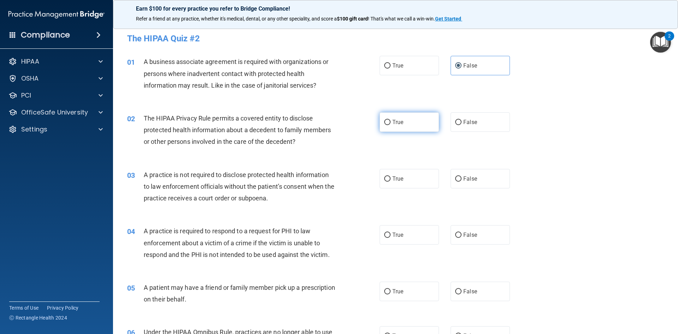
radio input "true"
click at [468, 178] on span "False" at bounding box center [470, 178] width 14 height 7
click at [462, 178] on input "False" at bounding box center [458, 178] width 6 height 5
radio input "true"
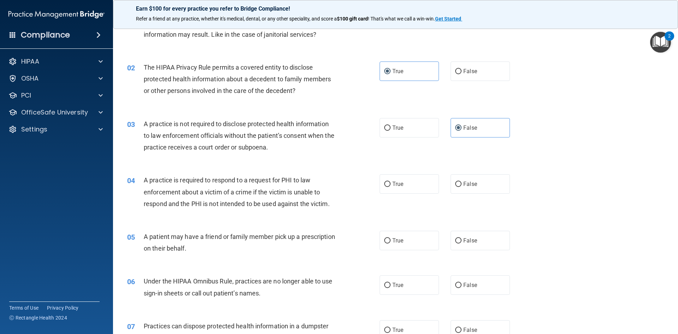
scroll to position [71, 0]
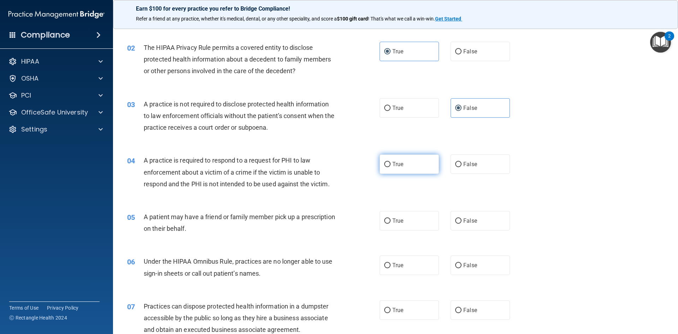
click at [390, 167] on label "True" at bounding box center [409, 163] width 59 height 19
click at [390, 167] on input "True" at bounding box center [387, 164] width 6 height 5
radio input "true"
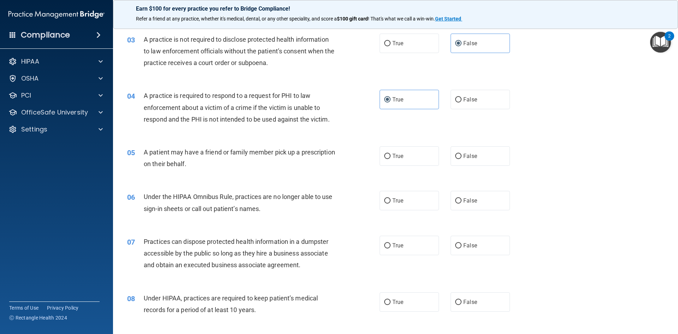
scroll to position [141, 0]
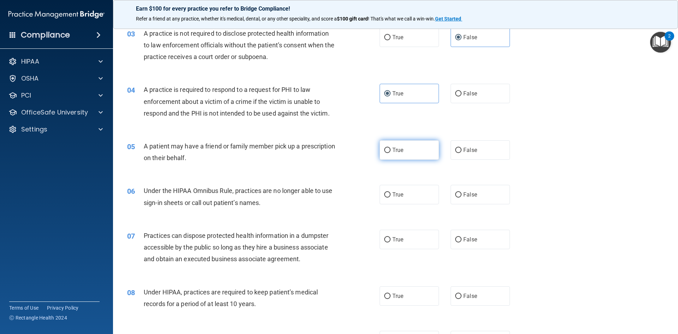
click at [397, 154] on label "True" at bounding box center [409, 149] width 59 height 19
click at [391, 153] on input "True" at bounding box center [387, 150] width 6 height 5
radio input "true"
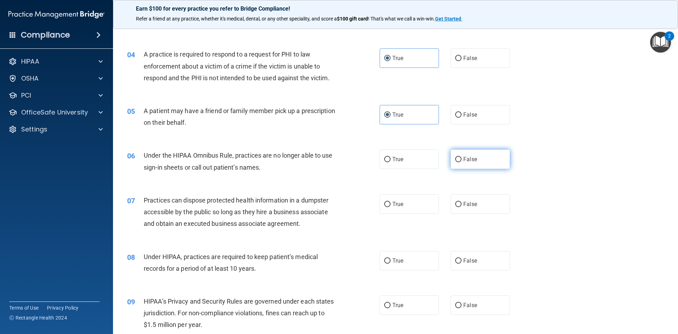
click at [469, 161] on span "False" at bounding box center [470, 159] width 14 height 7
click at [462, 161] on input "False" at bounding box center [458, 159] width 6 height 5
radio input "true"
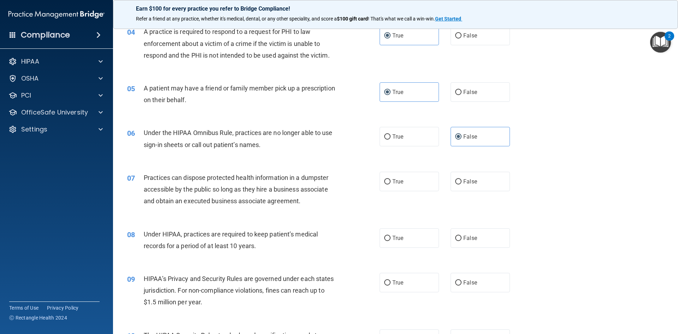
scroll to position [212, 0]
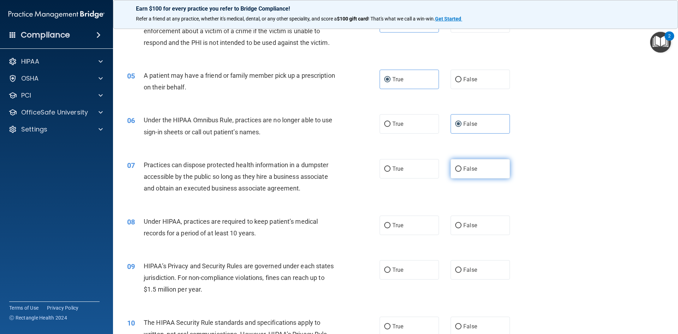
click at [455, 173] on label "False" at bounding box center [480, 168] width 59 height 19
click at [455, 172] on input "False" at bounding box center [458, 168] width 6 height 5
radio input "true"
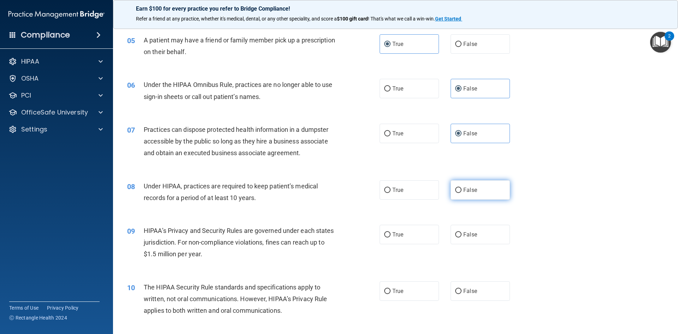
click at [463, 194] on label "False" at bounding box center [480, 189] width 59 height 19
click at [462, 193] on input "False" at bounding box center [458, 190] width 6 height 5
radio input "true"
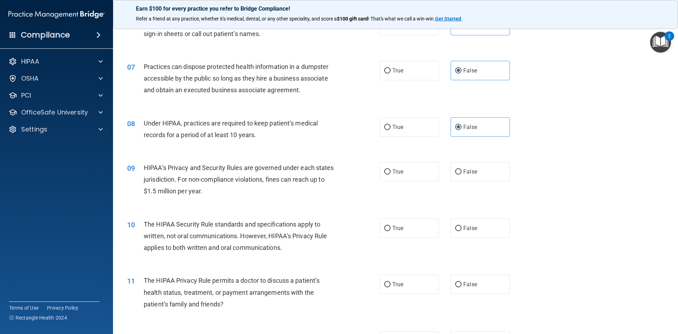
scroll to position [318, 0]
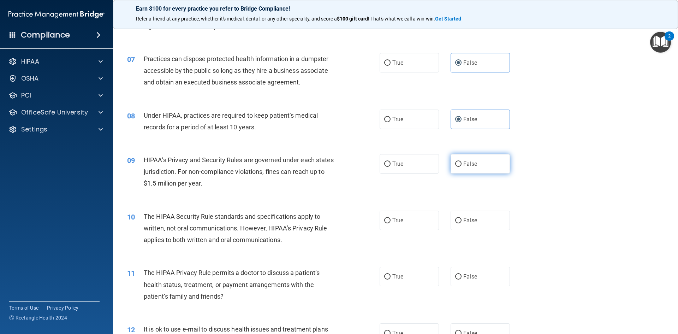
click at [488, 164] on label "False" at bounding box center [480, 163] width 59 height 19
click at [462, 164] on input "False" at bounding box center [458, 163] width 6 height 5
radio input "true"
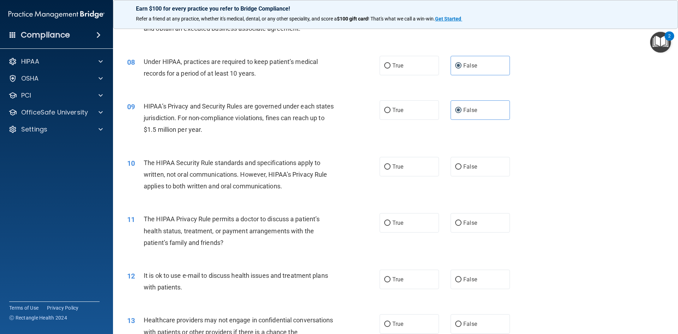
scroll to position [389, 0]
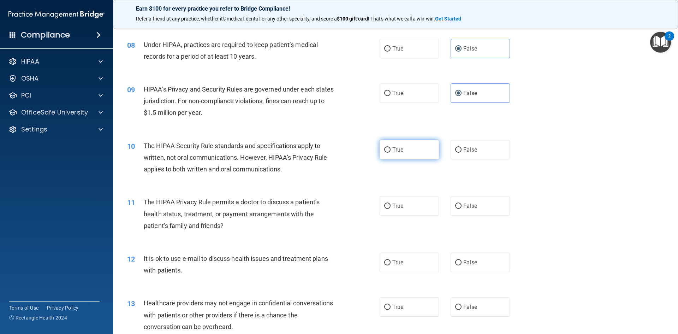
click at [395, 154] on label "True" at bounding box center [409, 149] width 59 height 19
click at [391, 153] on input "True" at bounding box center [387, 149] width 6 height 5
radio input "true"
click at [394, 204] on span "True" at bounding box center [397, 205] width 11 height 7
click at [391, 204] on input "True" at bounding box center [387, 205] width 6 height 5
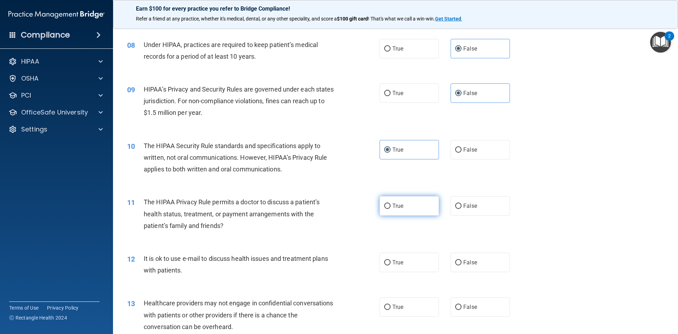
radio input "true"
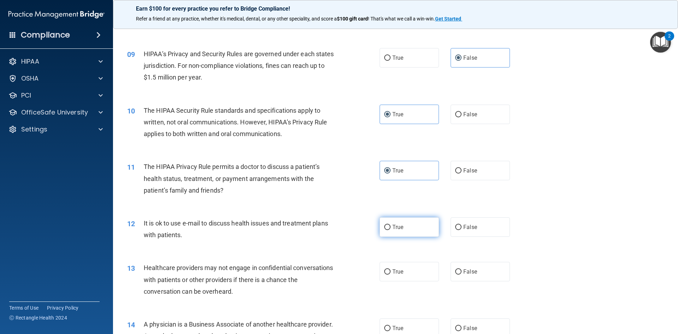
click at [398, 229] on span "True" at bounding box center [397, 227] width 11 height 7
click at [391, 229] on input "True" at bounding box center [387, 227] width 6 height 5
radio input "true"
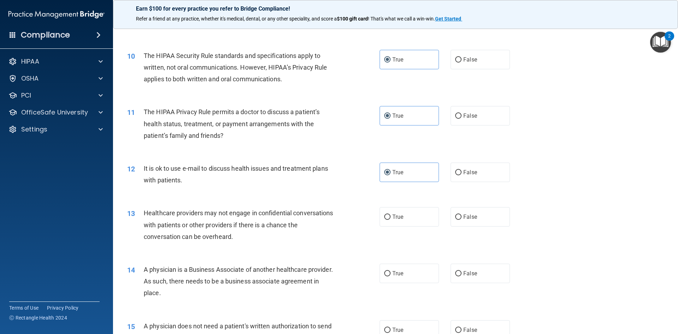
scroll to position [494, 0]
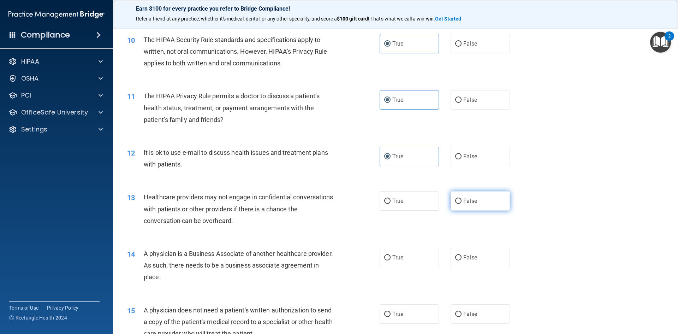
click at [455, 197] on label "False" at bounding box center [480, 200] width 59 height 19
click at [455, 198] on input "False" at bounding box center [458, 200] width 6 height 5
radio input "true"
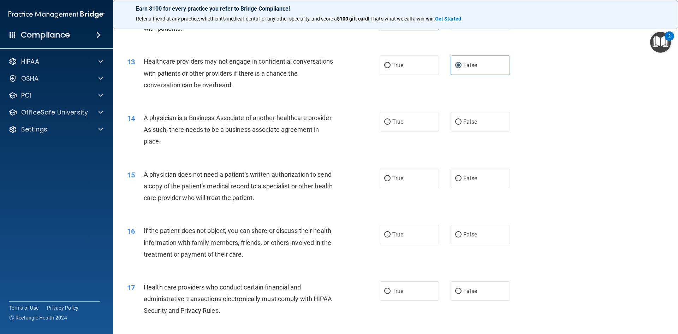
scroll to position [636, 0]
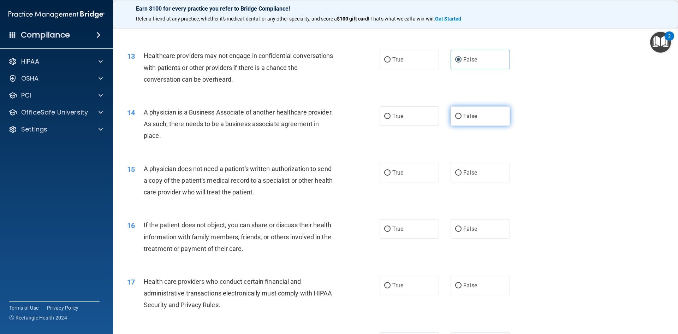
click at [482, 124] on label "False" at bounding box center [480, 115] width 59 height 19
click at [462, 119] on input "False" at bounding box center [458, 116] width 6 height 5
radio input "true"
click at [390, 167] on label "True" at bounding box center [409, 172] width 59 height 19
click at [390, 170] on input "True" at bounding box center [387, 172] width 6 height 5
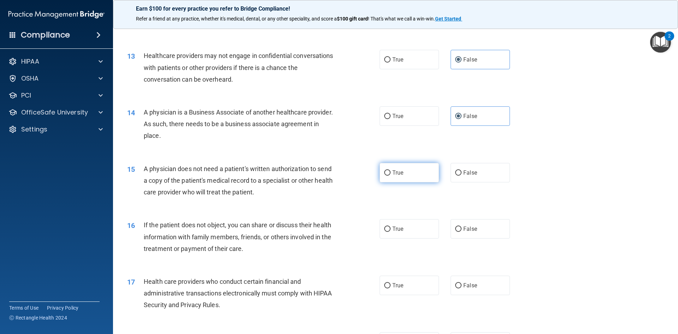
radio input "true"
click at [397, 230] on span "True" at bounding box center [397, 228] width 11 height 7
click at [391, 230] on input "True" at bounding box center [387, 228] width 6 height 5
radio input "true"
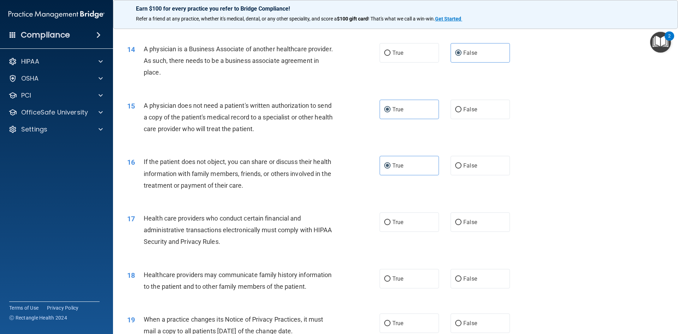
scroll to position [706, 0]
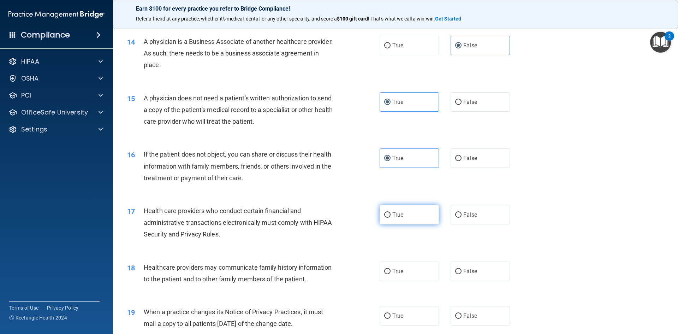
click at [392, 216] on span "True" at bounding box center [397, 214] width 11 height 7
click at [391, 216] on input "True" at bounding box center [387, 214] width 6 height 5
radio input "true"
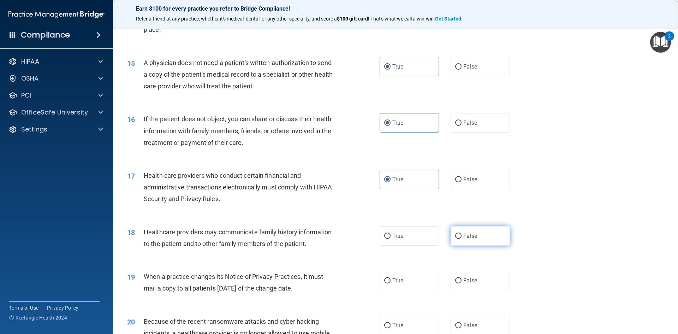
click at [470, 232] on label "False" at bounding box center [480, 235] width 59 height 19
click at [462, 233] on input "False" at bounding box center [458, 235] width 6 height 5
radio input "true"
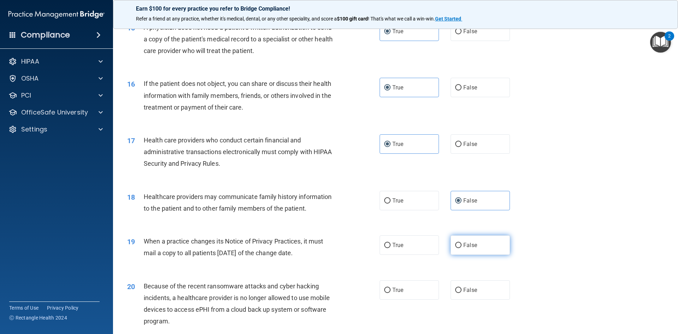
click at [470, 248] on span "False" at bounding box center [470, 245] width 14 height 7
click at [462, 248] on input "False" at bounding box center [458, 245] width 6 height 5
radio input "true"
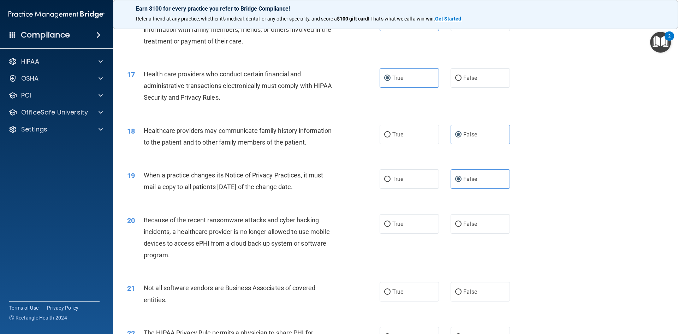
scroll to position [848, 0]
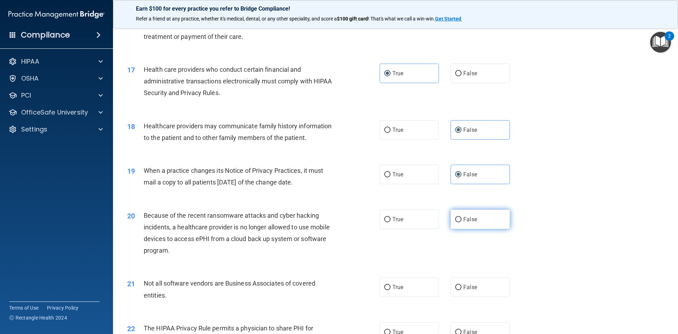
click at [458, 217] on input "False" at bounding box center [458, 219] width 6 height 5
radio input "true"
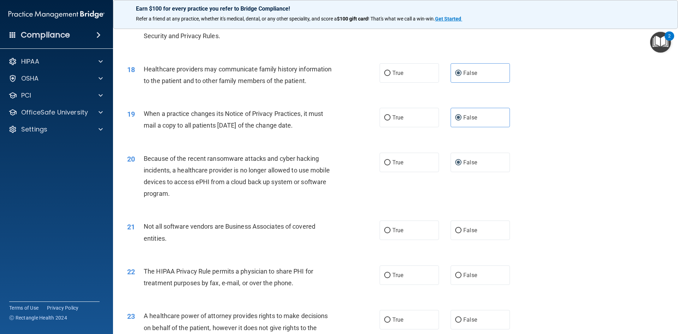
scroll to position [918, 0]
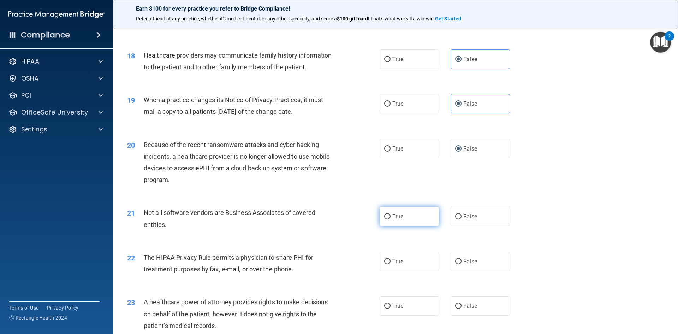
click at [419, 224] on label "True" at bounding box center [409, 216] width 59 height 19
click at [391, 219] on input "True" at bounding box center [387, 216] width 6 height 5
radio input "true"
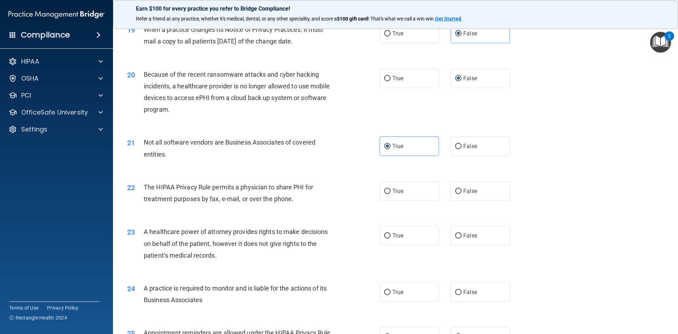
scroll to position [989, 0]
click at [387, 196] on label "True" at bounding box center [409, 190] width 59 height 19
click at [387, 194] on input "True" at bounding box center [387, 190] width 6 height 5
radio input "true"
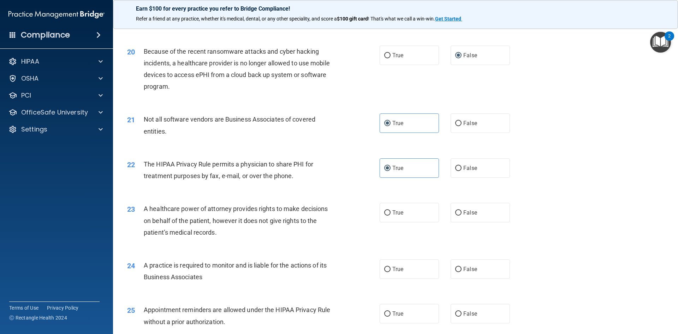
scroll to position [1024, 0]
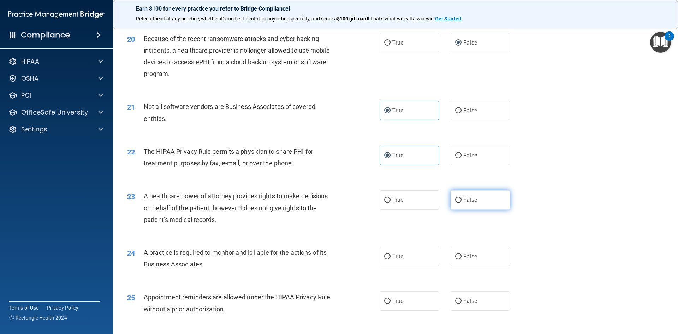
click at [464, 200] on span "False" at bounding box center [470, 199] width 14 height 7
click at [462, 200] on input "False" at bounding box center [458, 199] width 6 height 5
radio input "true"
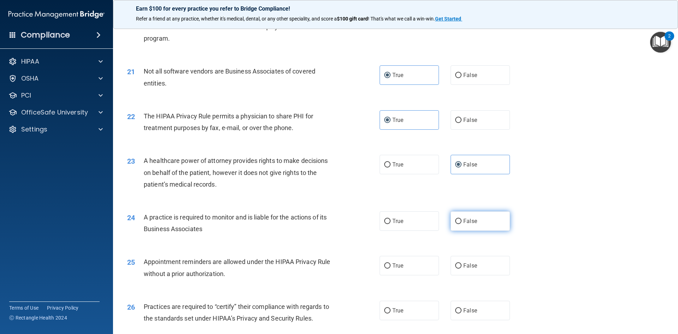
click at [460, 220] on label "False" at bounding box center [480, 220] width 59 height 19
click at [460, 220] on input "False" at bounding box center [458, 221] width 6 height 5
radio input "true"
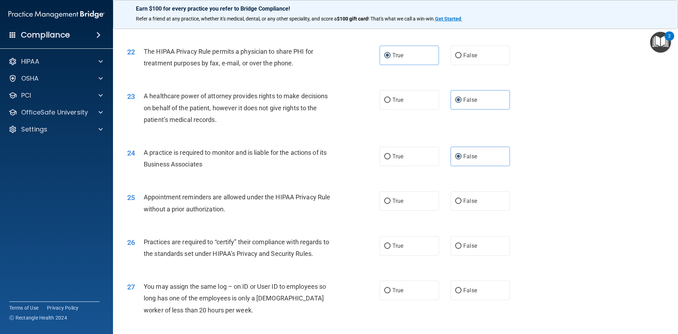
scroll to position [1130, 0]
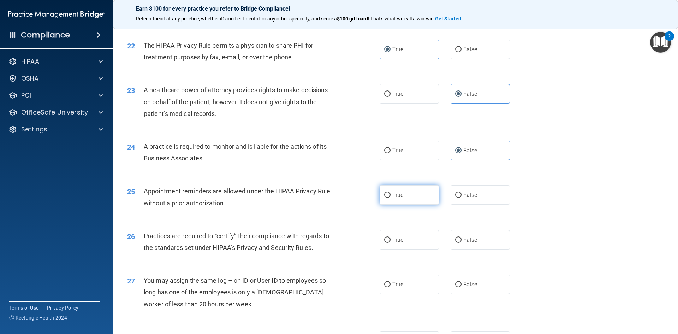
click at [387, 196] on input "True" at bounding box center [387, 194] width 6 height 5
radio input "true"
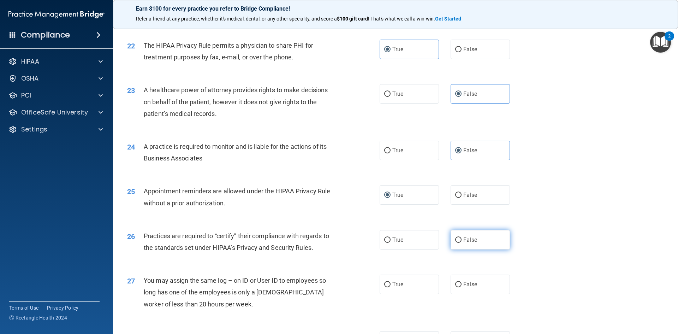
click at [460, 236] on label "False" at bounding box center [480, 239] width 59 height 19
click at [460, 237] on input "False" at bounding box center [458, 239] width 6 height 5
radio input "true"
click at [468, 284] on span "False" at bounding box center [470, 284] width 14 height 7
click at [462, 284] on input "False" at bounding box center [458, 284] width 6 height 5
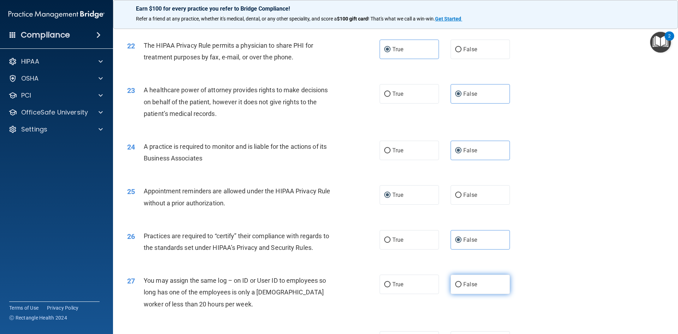
radio input "true"
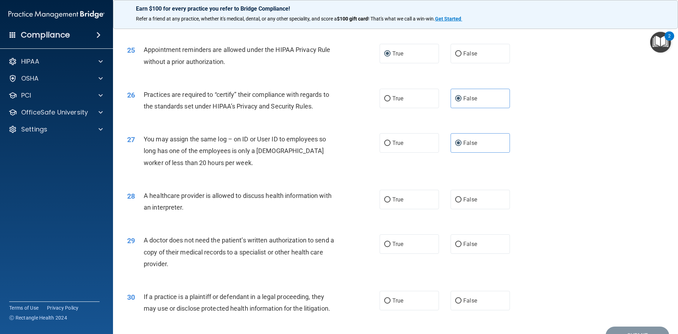
scroll to position [1307, 0]
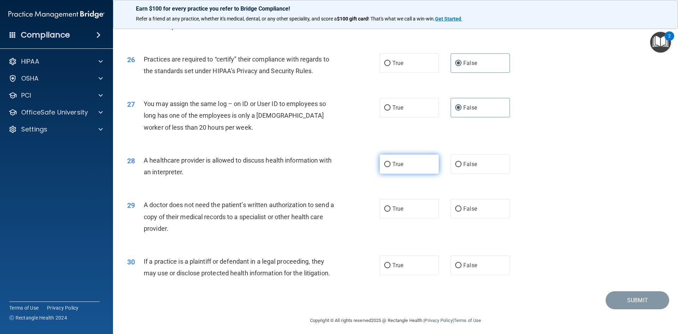
click at [418, 168] on label "True" at bounding box center [409, 163] width 59 height 19
click at [391, 167] on input "True" at bounding box center [387, 164] width 6 height 5
radio input "true"
click at [407, 204] on label "True" at bounding box center [409, 208] width 59 height 19
click at [391, 206] on input "True" at bounding box center [387, 208] width 6 height 5
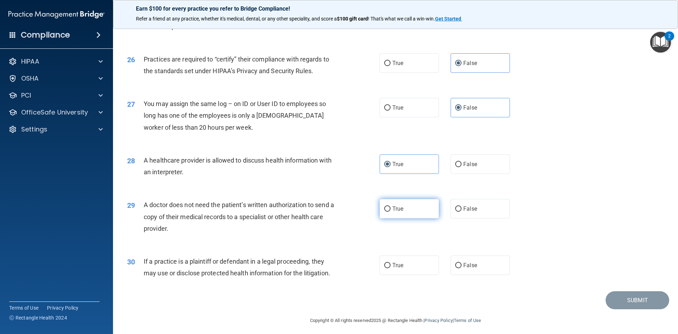
radio input "true"
click at [402, 263] on label "True" at bounding box center [409, 264] width 59 height 19
click at [391, 263] on input "True" at bounding box center [387, 265] width 6 height 5
radio input "true"
click at [626, 304] on button "Submit" at bounding box center [638, 300] width 64 height 18
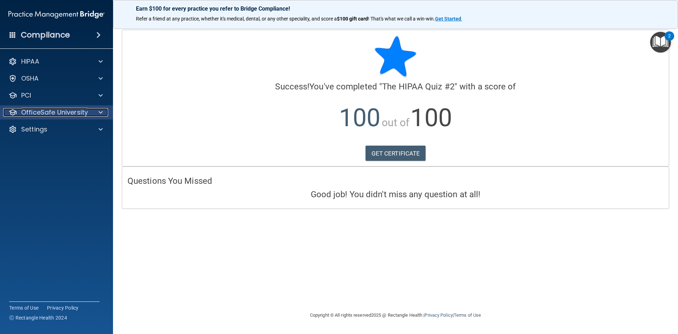
click at [67, 113] on p "OfficeSafe University" at bounding box center [54, 112] width 67 height 8
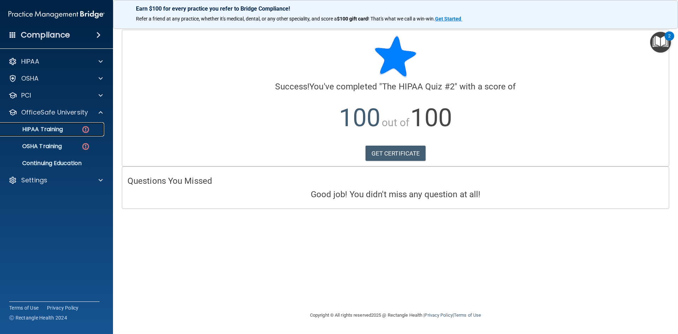
click at [63, 132] on p "HIPAA Training" at bounding box center [34, 129] width 58 height 7
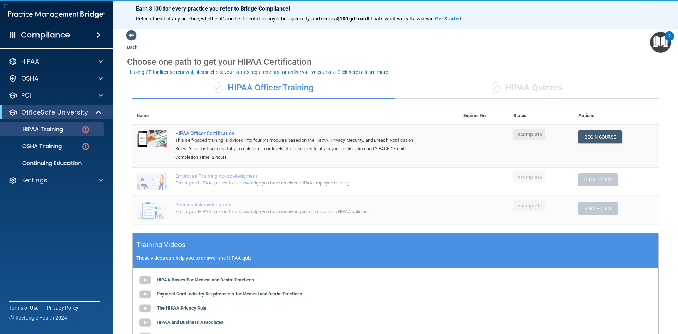
click at [515, 89] on div "✓ HIPAA Quizzes" at bounding box center [527, 87] width 263 height 21
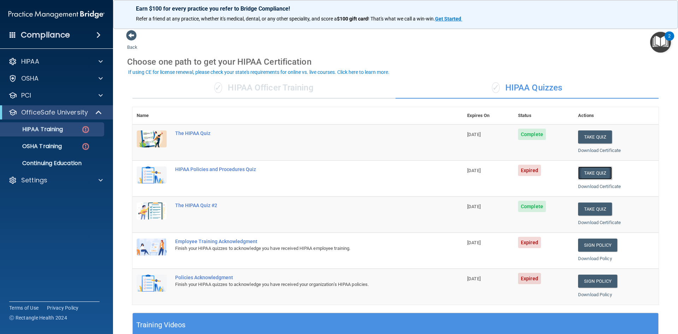
click at [587, 170] on button "Take Quiz" at bounding box center [595, 172] width 34 height 13
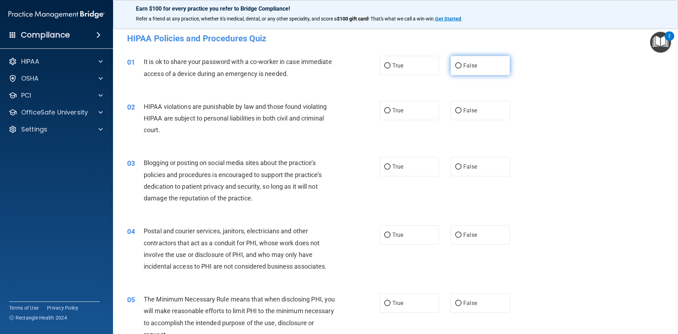
click at [467, 66] on span "False" at bounding box center [470, 65] width 14 height 7
click at [462, 66] on input "False" at bounding box center [458, 65] width 6 height 5
radio input "true"
click at [393, 111] on span "True" at bounding box center [397, 110] width 11 height 7
click at [391, 111] on input "True" at bounding box center [387, 110] width 6 height 5
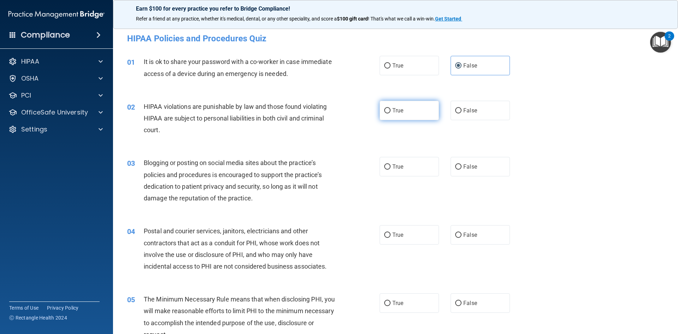
radio input "true"
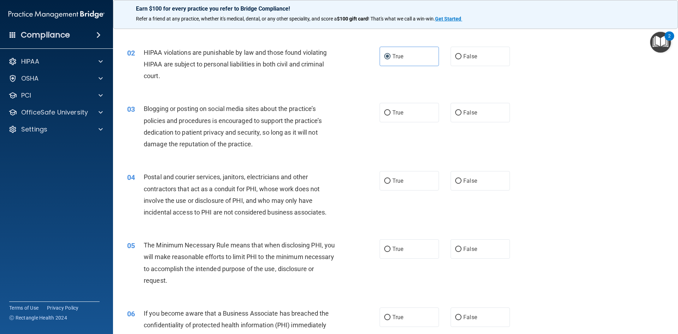
scroll to position [71, 0]
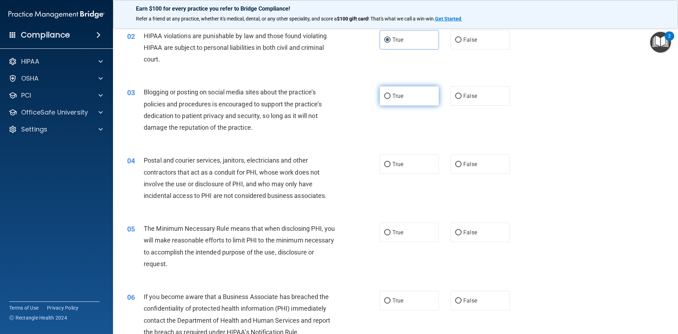
click at [392, 97] on span "True" at bounding box center [397, 96] width 11 height 7
click at [391, 97] on input "True" at bounding box center [387, 96] width 6 height 5
radio input "true"
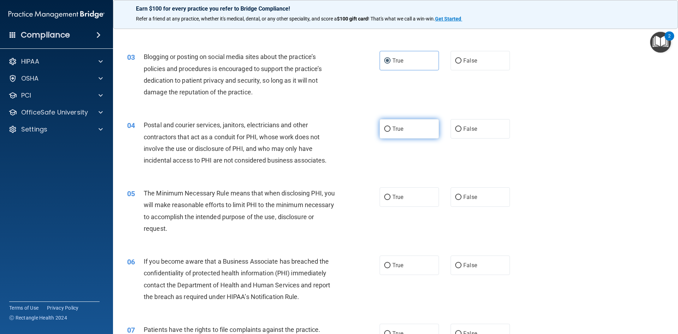
click at [398, 127] on span "True" at bounding box center [397, 128] width 11 height 7
click at [391, 127] on input "True" at bounding box center [387, 128] width 6 height 5
radio input "true"
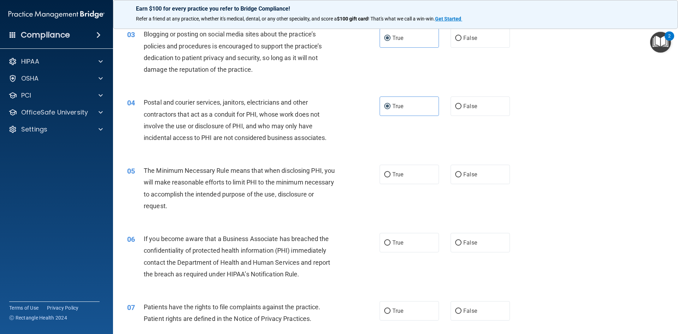
scroll to position [141, 0]
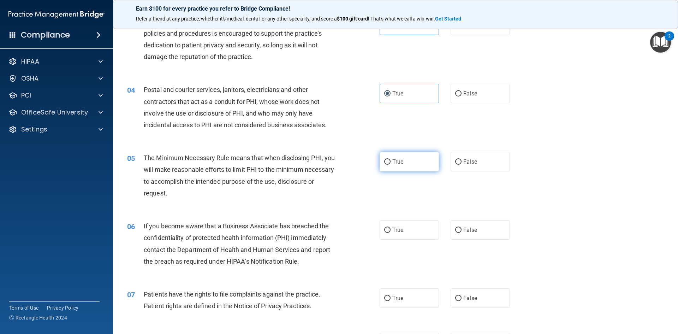
click at [393, 159] on span "True" at bounding box center [397, 161] width 11 height 7
click at [391, 159] on input "True" at bounding box center [387, 161] width 6 height 5
radio input "true"
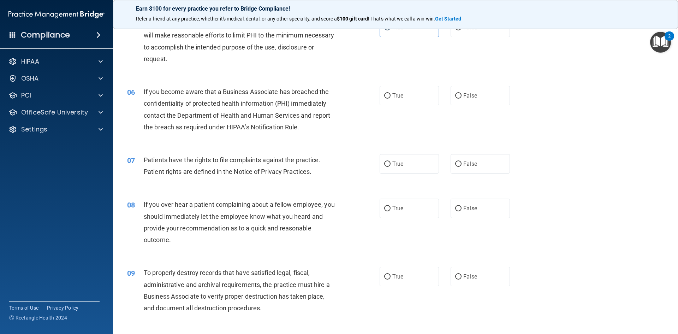
scroll to position [283, 0]
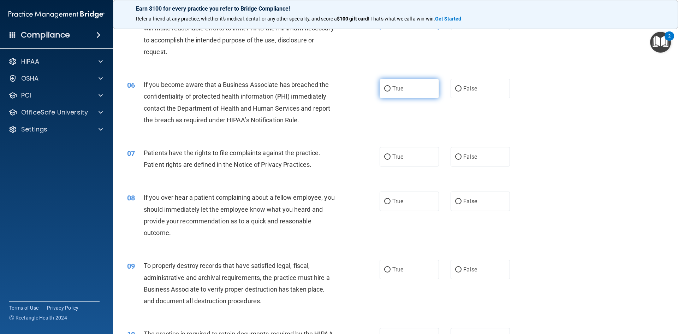
click at [388, 91] on input "True" at bounding box center [387, 88] width 6 height 5
radio input "true"
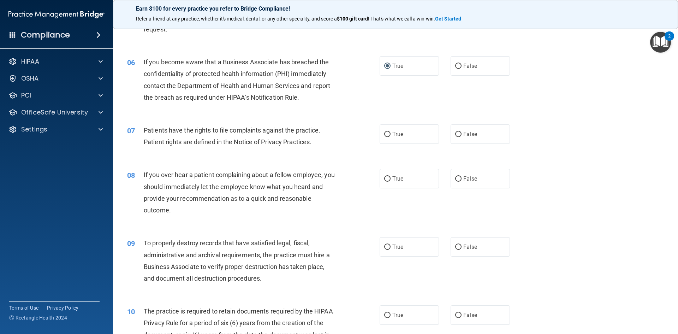
scroll to position [318, 0]
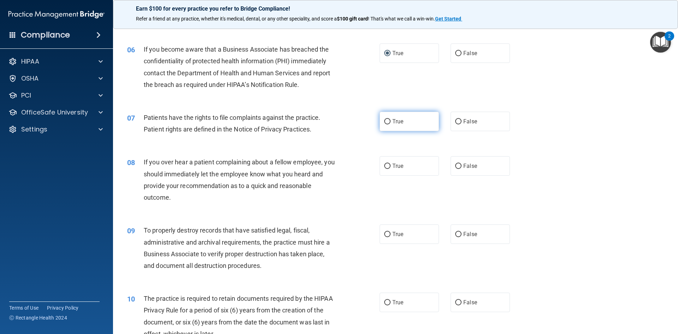
click at [390, 122] on label "True" at bounding box center [409, 121] width 59 height 19
click at [390, 122] on input "True" at bounding box center [387, 121] width 6 height 5
radio input "true"
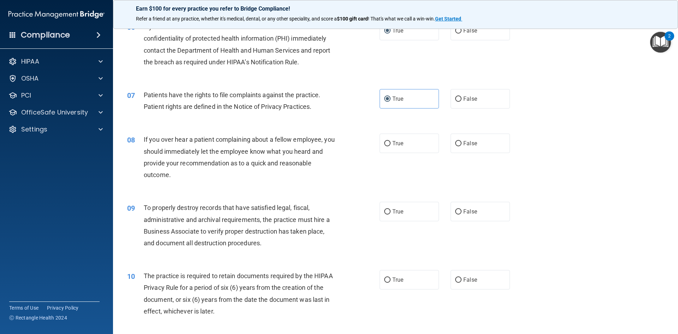
scroll to position [353, 0]
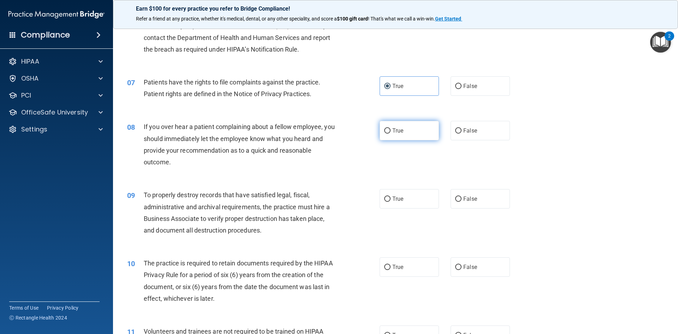
click at [415, 131] on label "True" at bounding box center [409, 130] width 59 height 19
click at [391, 131] on input "True" at bounding box center [387, 130] width 6 height 5
radio input "true"
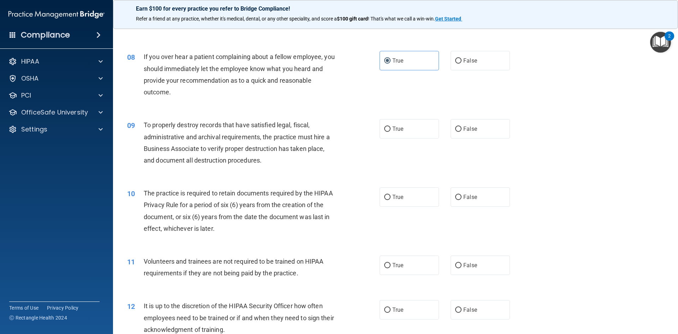
scroll to position [424, 0]
click at [492, 123] on label "False" at bounding box center [480, 127] width 59 height 19
click at [462, 126] on input "False" at bounding box center [458, 128] width 6 height 5
radio input "true"
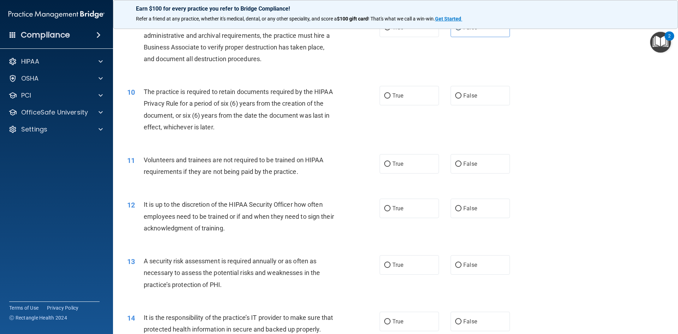
scroll to position [530, 0]
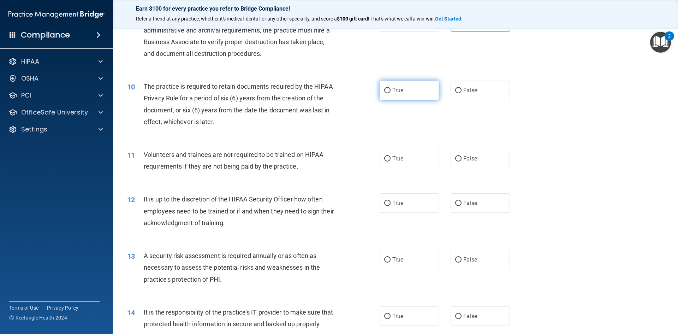
click at [387, 87] on label "True" at bounding box center [409, 90] width 59 height 19
click at [387, 88] on input "True" at bounding box center [387, 90] width 6 height 5
radio input "true"
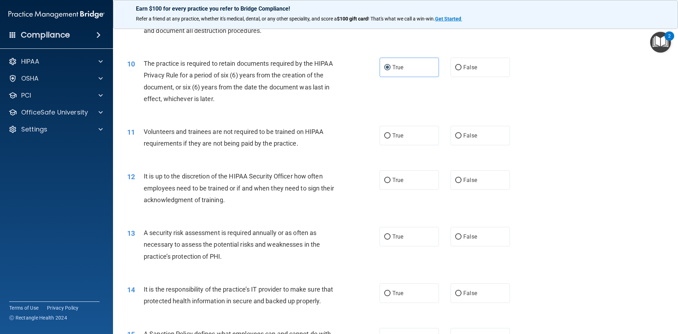
scroll to position [565, 0]
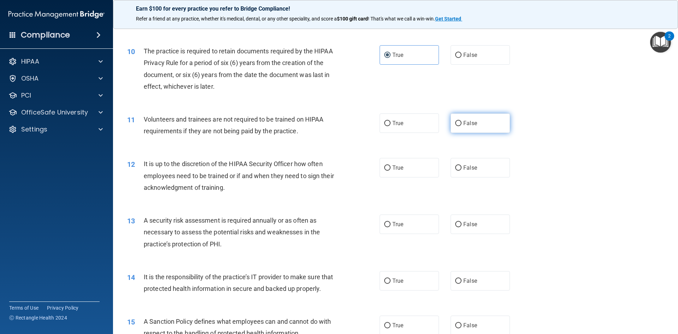
click at [477, 118] on label "False" at bounding box center [480, 122] width 59 height 19
click at [462, 121] on input "False" at bounding box center [458, 123] width 6 height 5
radio input "true"
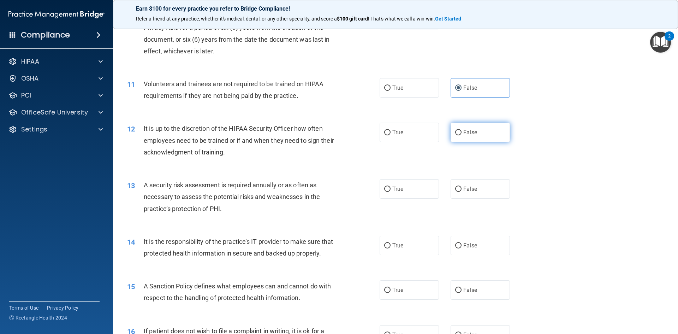
click at [493, 135] on label "False" at bounding box center [480, 132] width 59 height 19
click at [462, 135] on input "False" at bounding box center [458, 132] width 6 height 5
radio input "true"
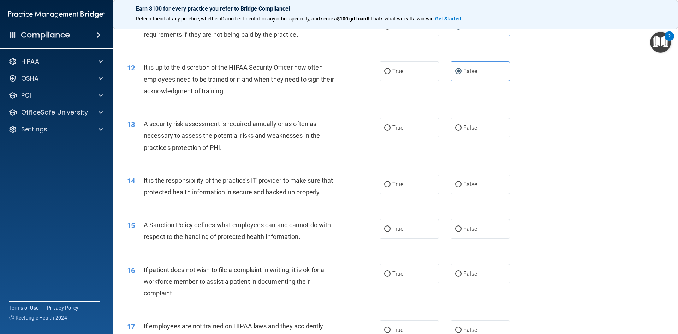
scroll to position [671, 0]
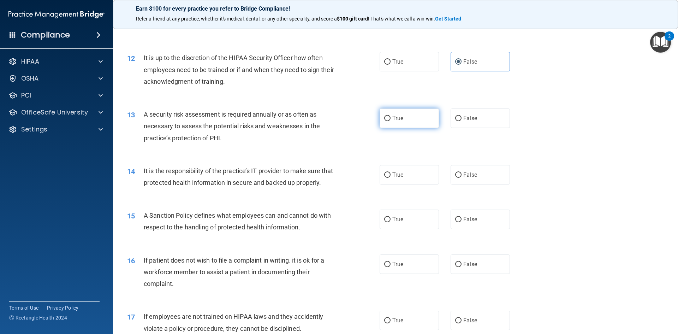
click at [390, 124] on label "True" at bounding box center [409, 117] width 59 height 19
click at [390, 121] on input "True" at bounding box center [387, 118] width 6 height 5
radio input "true"
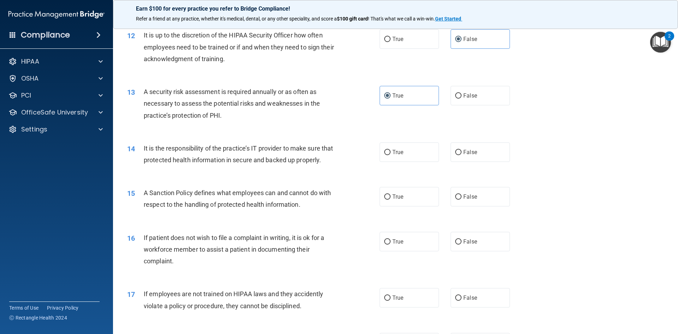
scroll to position [706, 0]
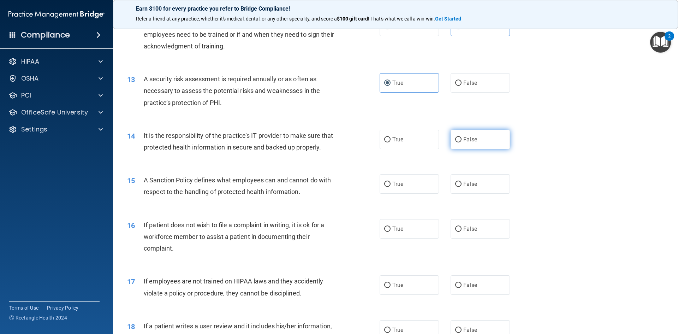
click at [464, 145] on label "False" at bounding box center [480, 139] width 59 height 19
click at [462, 142] on input "False" at bounding box center [458, 139] width 6 height 5
radio input "true"
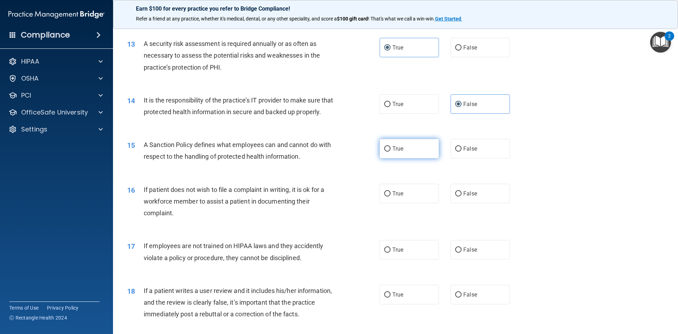
click at [400, 152] on span "True" at bounding box center [397, 148] width 11 height 7
click at [391, 152] on input "True" at bounding box center [387, 148] width 6 height 5
radio input "true"
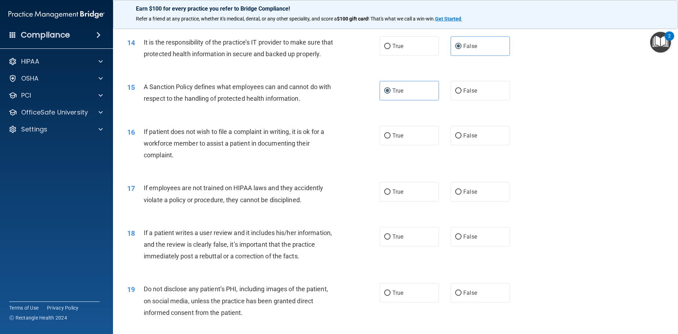
scroll to position [812, 0]
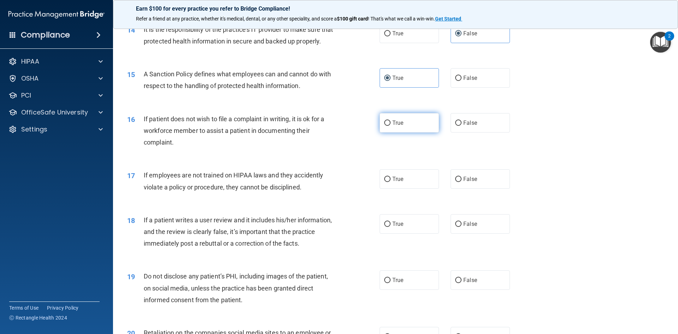
click at [416, 132] on label "True" at bounding box center [409, 122] width 59 height 19
click at [391, 126] on input "True" at bounding box center [387, 122] width 6 height 5
radio input "true"
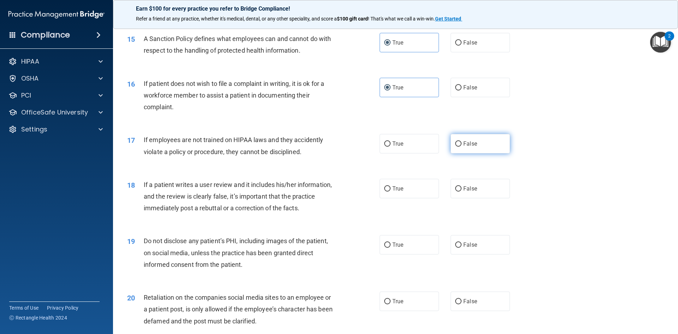
click at [482, 150] on label "False" at bounding box center [480, 143] width 59 height 19
click at [462, 147] on input "False" at bounding box center [458, 143] width 6 height 5
radio input "true"
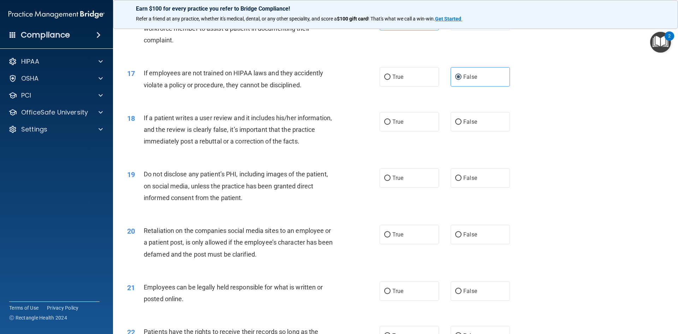
scroll to position [918, 0]
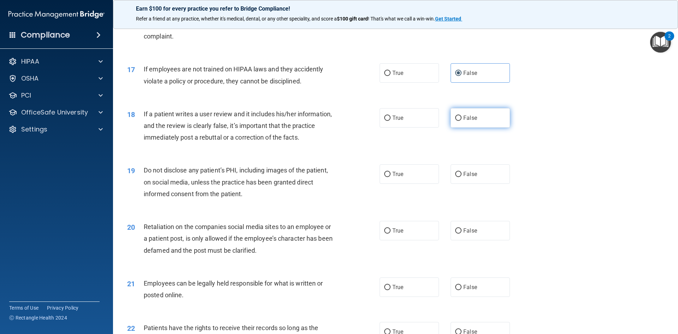
click at [472, 127] on label "False" at bounding box center [480, 117] width 59 height 19
click at [462, 121] on input "False" at bounding box center [458, 117] width 6 height 5
radio input "true"
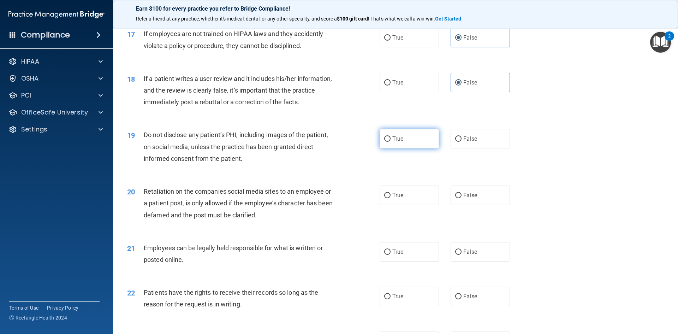
click at [392, 142] on span "True" at bounding box center [397, 138] width 11 height 7
click at [390, 142] on input "True" at bounding box center [387, 138] width 6 height 5
radio input "true"
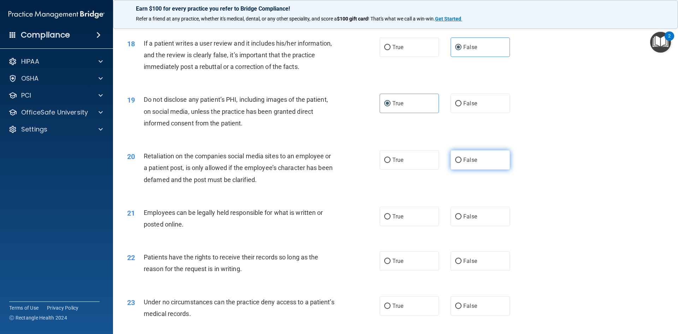
click at [476, 169] on label "False" at bounding box center [480, 159] width 59 height 19
click at [462, 163] on input "False" at bounding box center [458, 160] width 6 height 5
radio input "true"
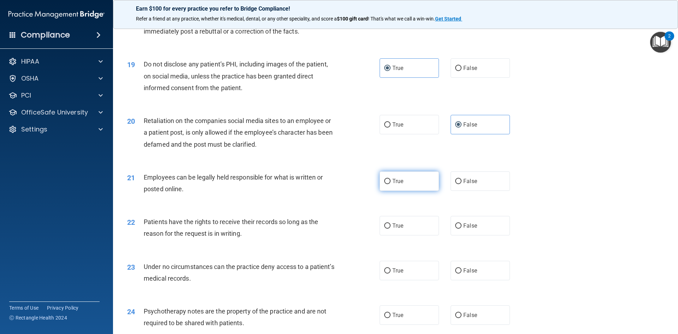
click at [383, 191] on label "True" at bounding box center [409, 180] width 59 height 19
click at [384, 184] on input "True" at bounding box center [387, 181] width 6 height 5
radio input "true"
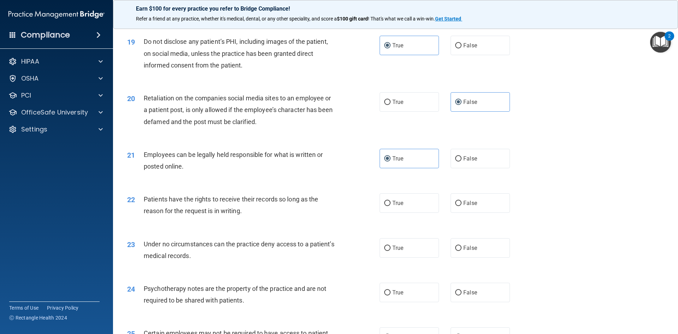
scroll to position [1060, 0]
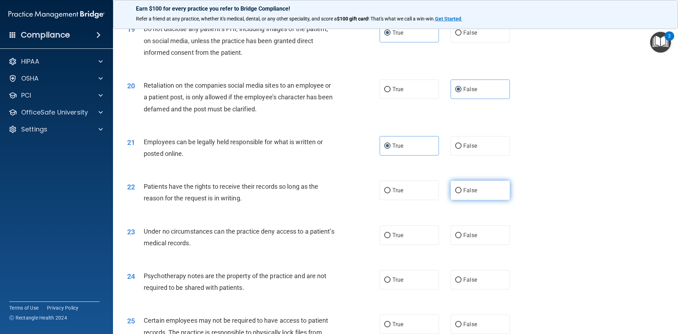
drag, startPoint x: 454, startPoint y: 200, endPoint x: 450, endPoint y: 201, distance: 4.0
click at [455, 193] on input "False" at bounding box center [458, 190] width 6 height 5
radio input "true"
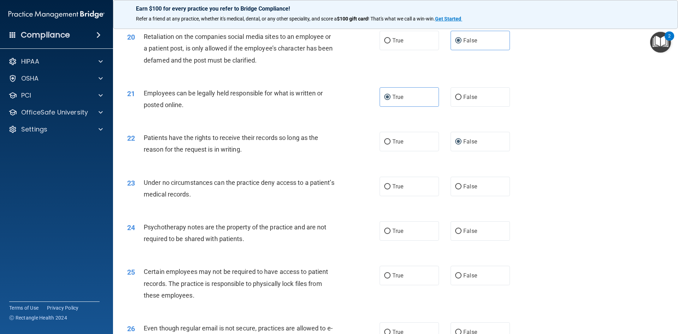
scroll to position [1130, 0]
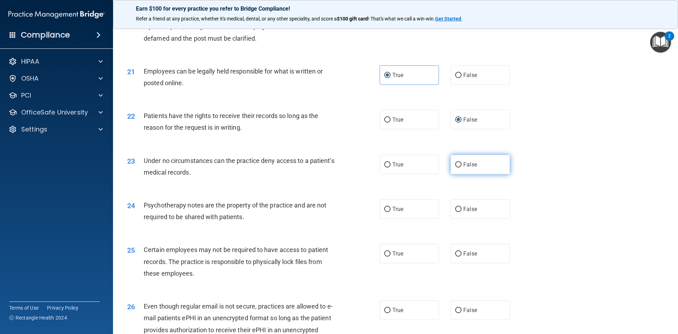
click at [458, 174] on label "False" at bounding box center [480, 164] width 59 height 19
click at [458, 167] on input "False" at bounding box center [458, 164] width 6 height 5
radio input "true"
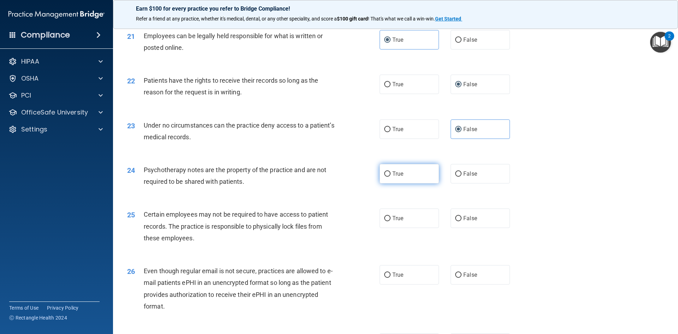
click at [395, 183] on label "True" at bounding box center [409, 173] width 59 height 19
click at [391, 177] on input "True" at bounding box center [387, 173] width 6 height 5
radio input "true"
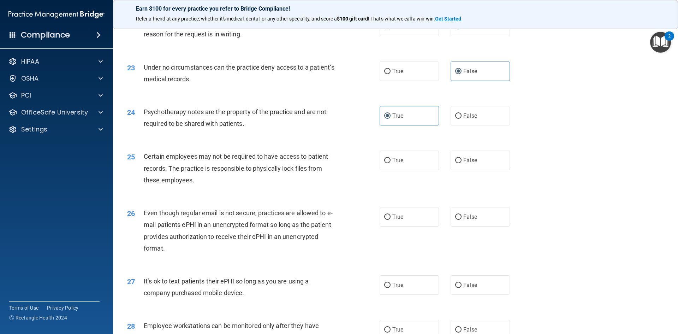
scroll to position [1236, 0]
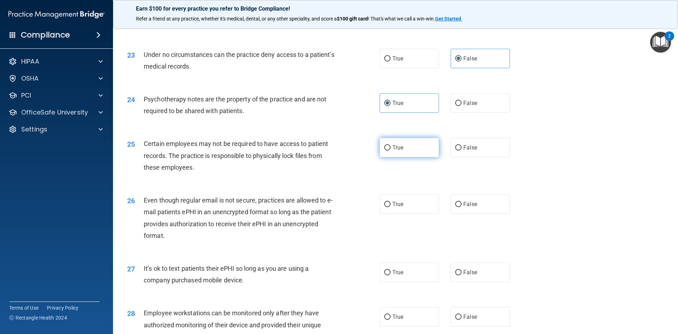
click at [396, 157] on label "True" at bounding box center [409, 147] width 59 height 19
click at [391, 150] on input "True" at bounding box center [387, 147] width 6 height 5
radio input "true"
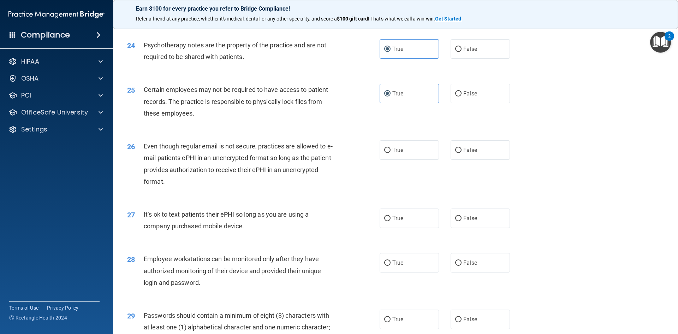
scroll to position [1307, 0]
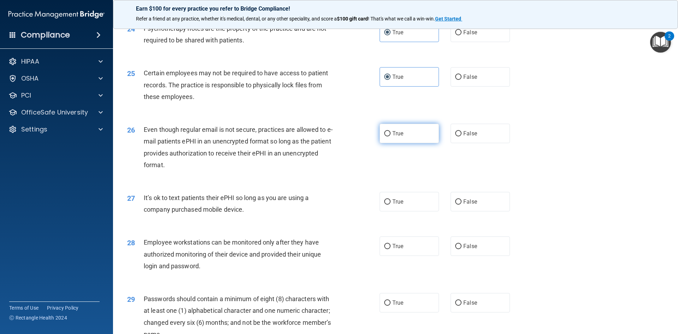
click at [416, 143] on label "True" at bounding box center [409, 133] width 59 height 19
click at [391, 136] on input "True" at bounding box center [387, 133] width 6 height 5
radio input "true"
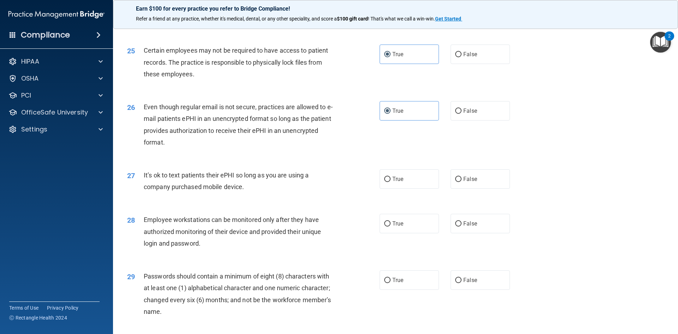
scroll to position [1342, 0]
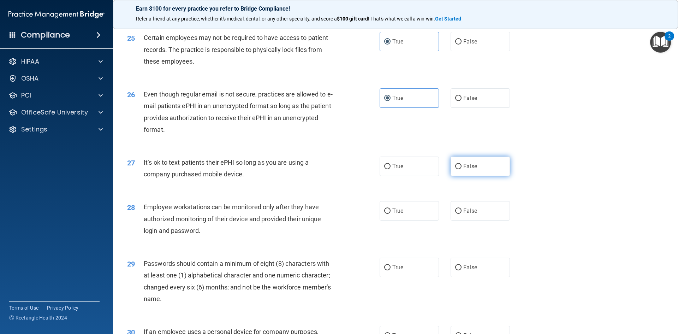
click at [466, 172] on label "False" at bounding box center [480, 165] width 59 height 19
click at [462, 169] on input "False" at bounding box center [458, 166] width 6 height 5
radio input "true"
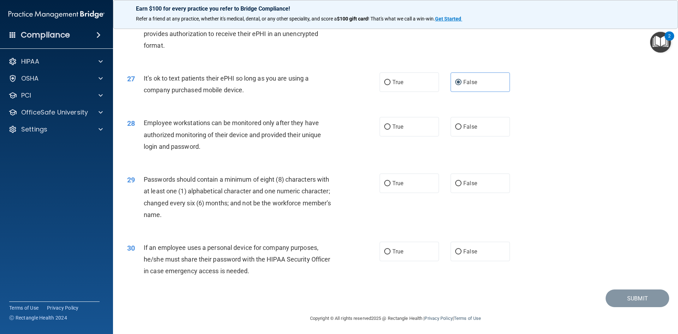
scroll to position [1439, 0]
click at [485, 132] on label "False" at bounding box center [480, 124] width 59 height 19
click at [462, 128] on input "False" at bounding box center [458, 125] width 6 height 5
radio input "true"
click at [412, 177] on label "True" at bounding box center [409, 181] width 59 height 19
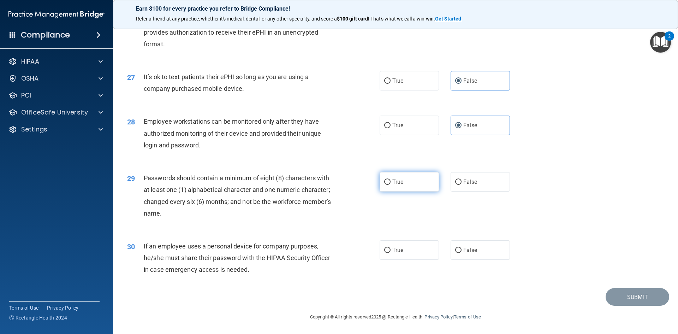
click at [391, 179] on input "True" at bounding box center [387, 181] width 6 height 5
radio input "true"
click at [463, 253] on span "False" at bounding box center [470, 250] width 14 height 7
click at [460, 253] on input "False" at bounding box center [458, 250] width 6 height 5
radio input "true"
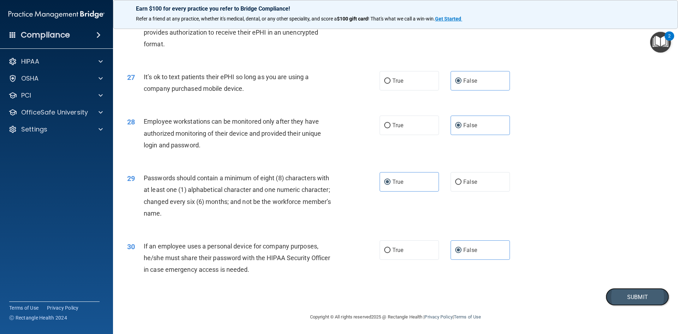
click at [615, 298] on button "Submit" at bounding box center [638, 297] width 64 height 18
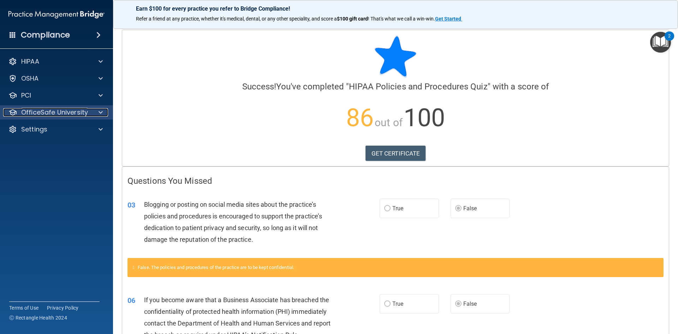
click at [69, 113] on p "OfficeSafe University" at bounding box center [54, 112] width 67 height 8
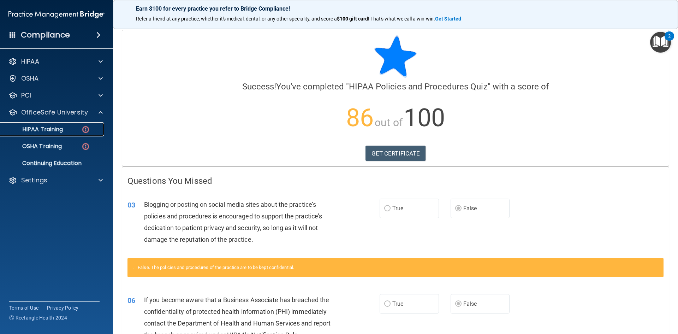
click at [72, 134] on link "HIPAA Training" at bounding box center [48, 129] width 111 height 14
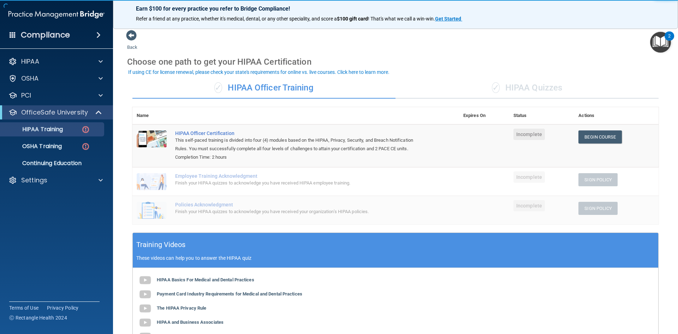
click at [518, 92] on div "✓ HIPAA Quizzes" at bounding box center [527, 87] width 263 height 21
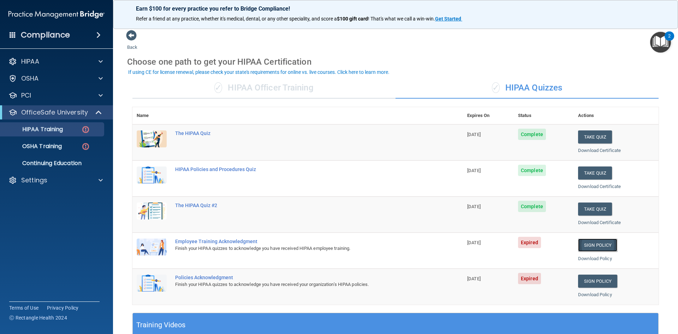
click at [589, 245] on link "Sign Policy" at bounding box center [597, 244] width 39 height 13
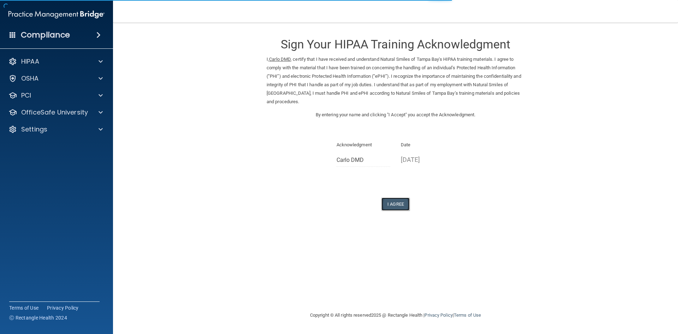
click at [399, 204] on button "I Agree" at bounding box center [395, 203] width 28 height 13
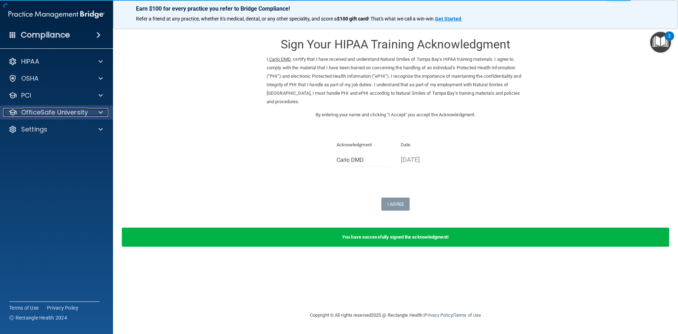
click at [59, 110] on p "OfficeSafe University" at bounding box center [54, 112] width 67 height 8
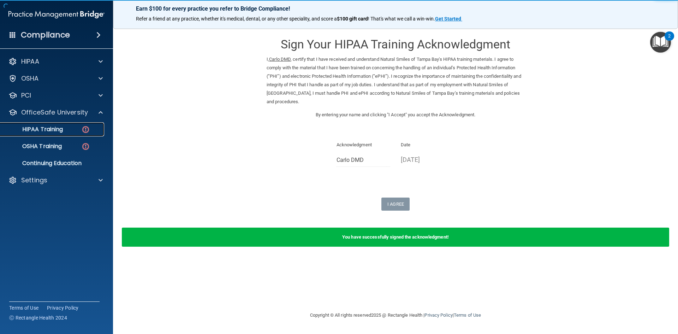
click at [53, 130] on p "HIPAA Training" at bounding box center [34, 129] width 58 height 7
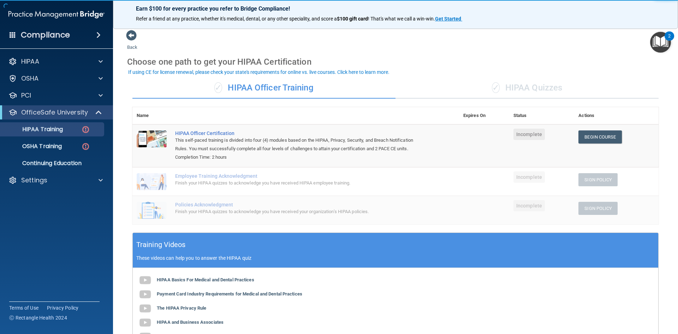
click at [496, 89] on span "✓" at bounding box center [496, 87] width 8 height 11
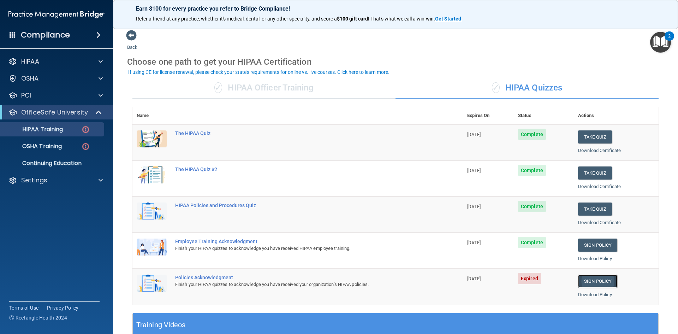
click at [583, 281] on link "Sign Policy" at bounding box center [597, 280] width 39 height 13
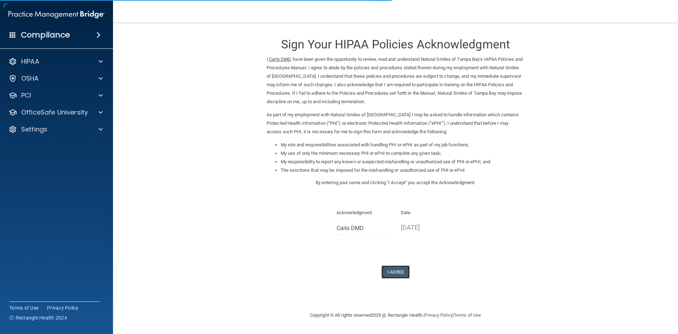
click at [400, 266] on button "I Agree" at bounding box center [395, 271] width 28 height 13
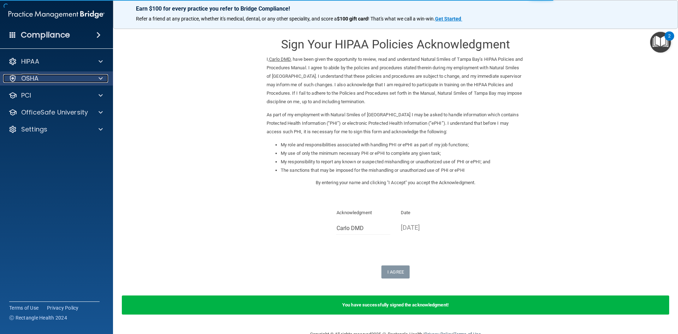
click at [75, 77] on div "OSHA" at bounding box center [47, 78] width 88 height 8
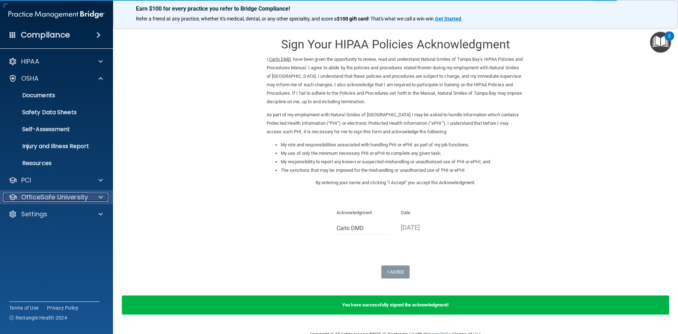
click at [59, 197] on p "OfficeSafe University" at bounding box center [54, 197] width 67 height 8
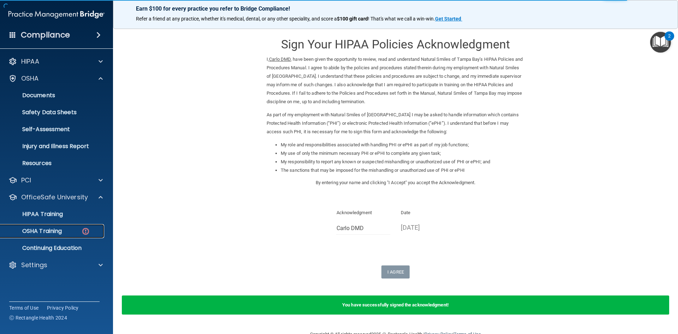
click at [53, 227] on p "OSHA Training" at bounding box center [33, 230] width 57 height 7
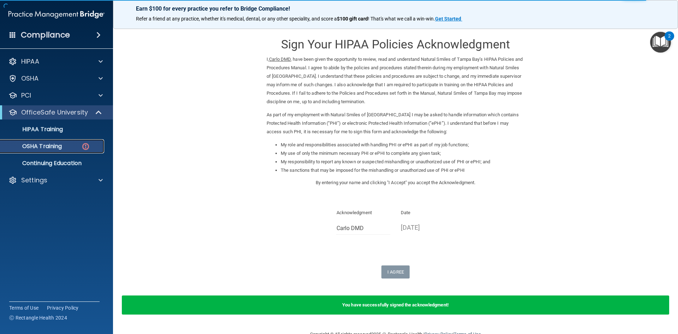
click at [55, 146] on p "OSHA Training" at bounding box center [33, 146] width 57 height 7
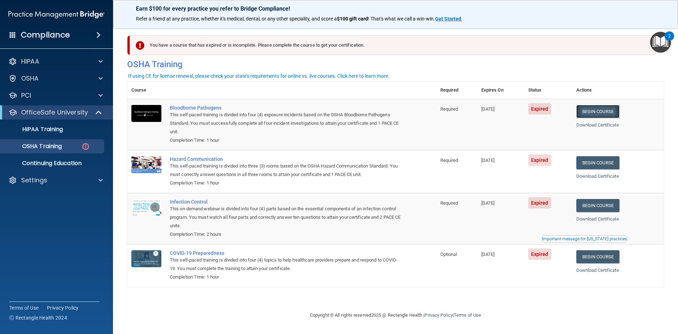
click at [597, 113] on link "Begin Course" at bounding box center [597, 111] width 43 height 13
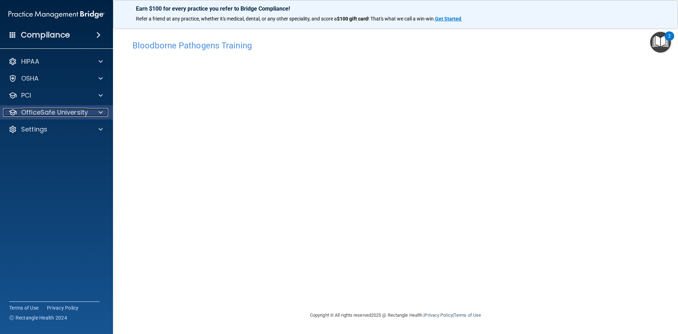
click at [38, 112] on p "OfficeSafe University" at bounding box center [54, 112] width 67 height 8
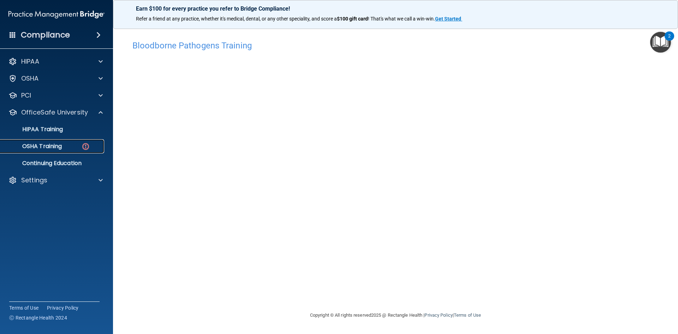
click at [51, 148] on p "OSHA Training" at bounding box center [33, 146] width 57 height 7
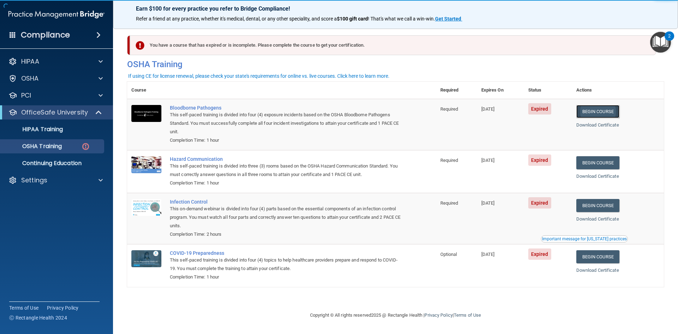
click at [602, 113] on link "Begin Course" at bounding box center [597, 111] width 43 height 13
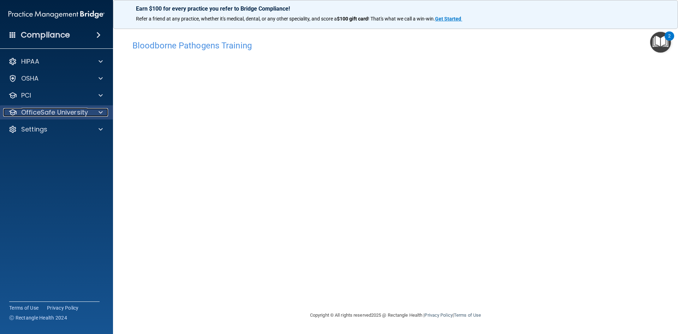
click at [54, 116] on p "OfficeSafe University" at bounding box center [54, 112] width 67 height 8
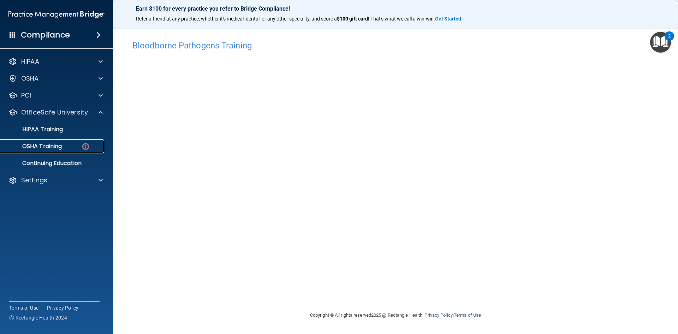
click at [58, 147] on p "OSHA Training" at bounding box center [33, 146] width 57 height 7
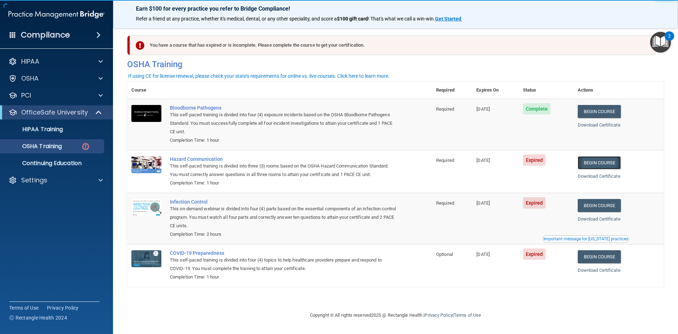
click at [598, 165] on link "Begin Course" at bounding box center [599, 162] width 43 height 13
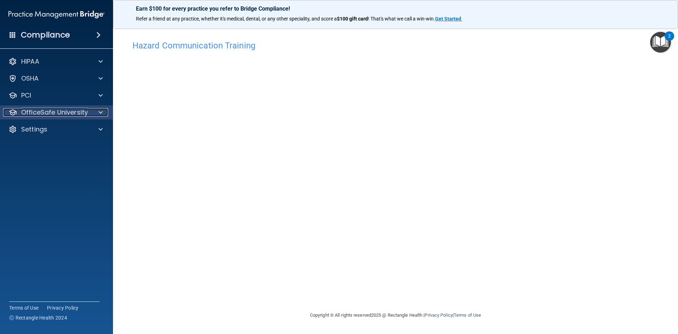
click at [58, 111] on p "OfficeSafe University" at bounding box center [54, 112] width 67 height 8
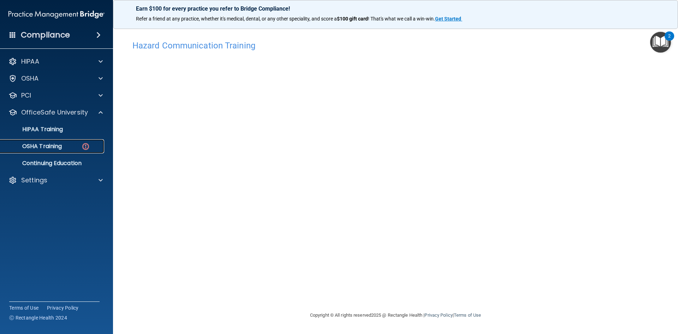
click at [60, 146] on p "OSHA Training" at bounding box center [33, 146] width 57 height 7
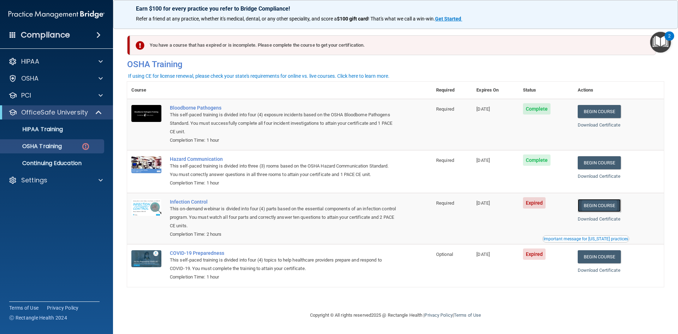
click at [600, 208] on link "Begin Course" at bounding box center [599, 205] width 43 height 13
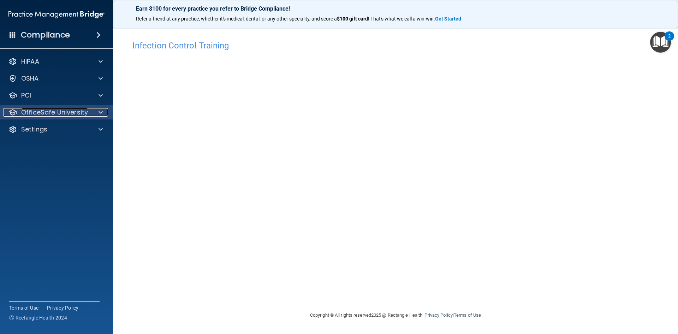
click at [59, 115] on p "OfficeSafe University" at bounding box center [54, 112] width 67 height 8
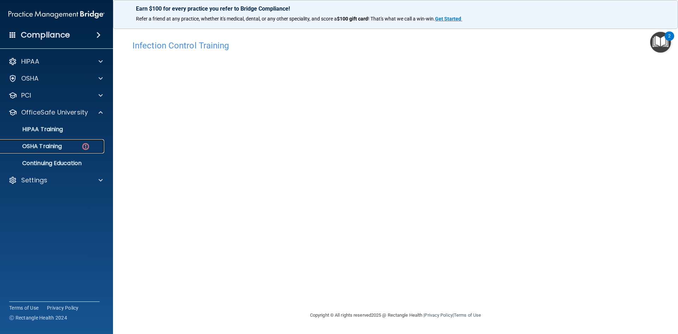
click at [55, 146] on p "OSHA Training" at bounding box center [33, 146] width 57 height 7
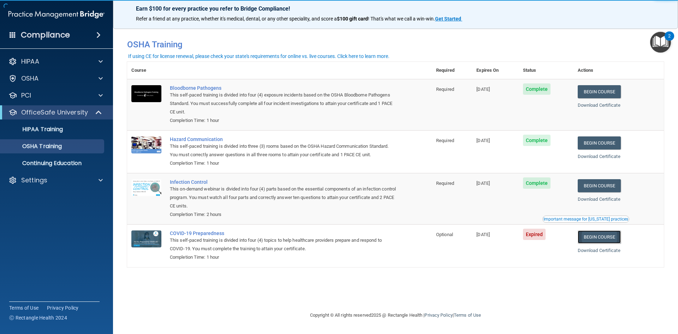
click at [611, 241] on link "Begin Course" at bounding box center [599, 236] width 43 height 13
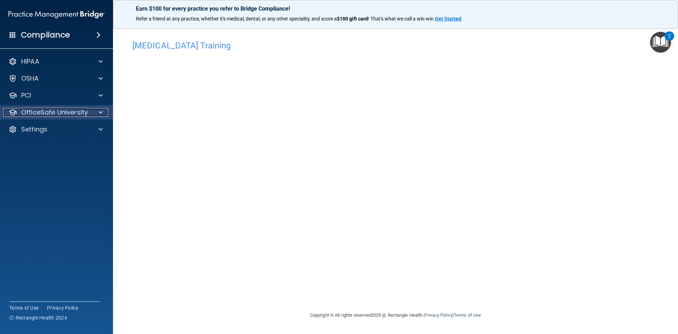
click at [47, 108] on p "OfficeSafe University" at bounding box center [54, 112] width 67 height 8
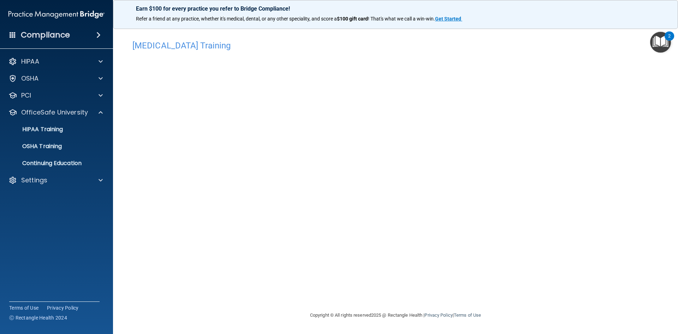
click at [53, 156] on ul "HIPAA Training OSHA Training Continuing Education" at bounding box center [57, 144] width 128 height 51
click at [50, 165] on p "Continuing Education" at bounding box center [53, 163] width 96 height 7
